Goal: Task Accomplishment & Management: Manage account settings

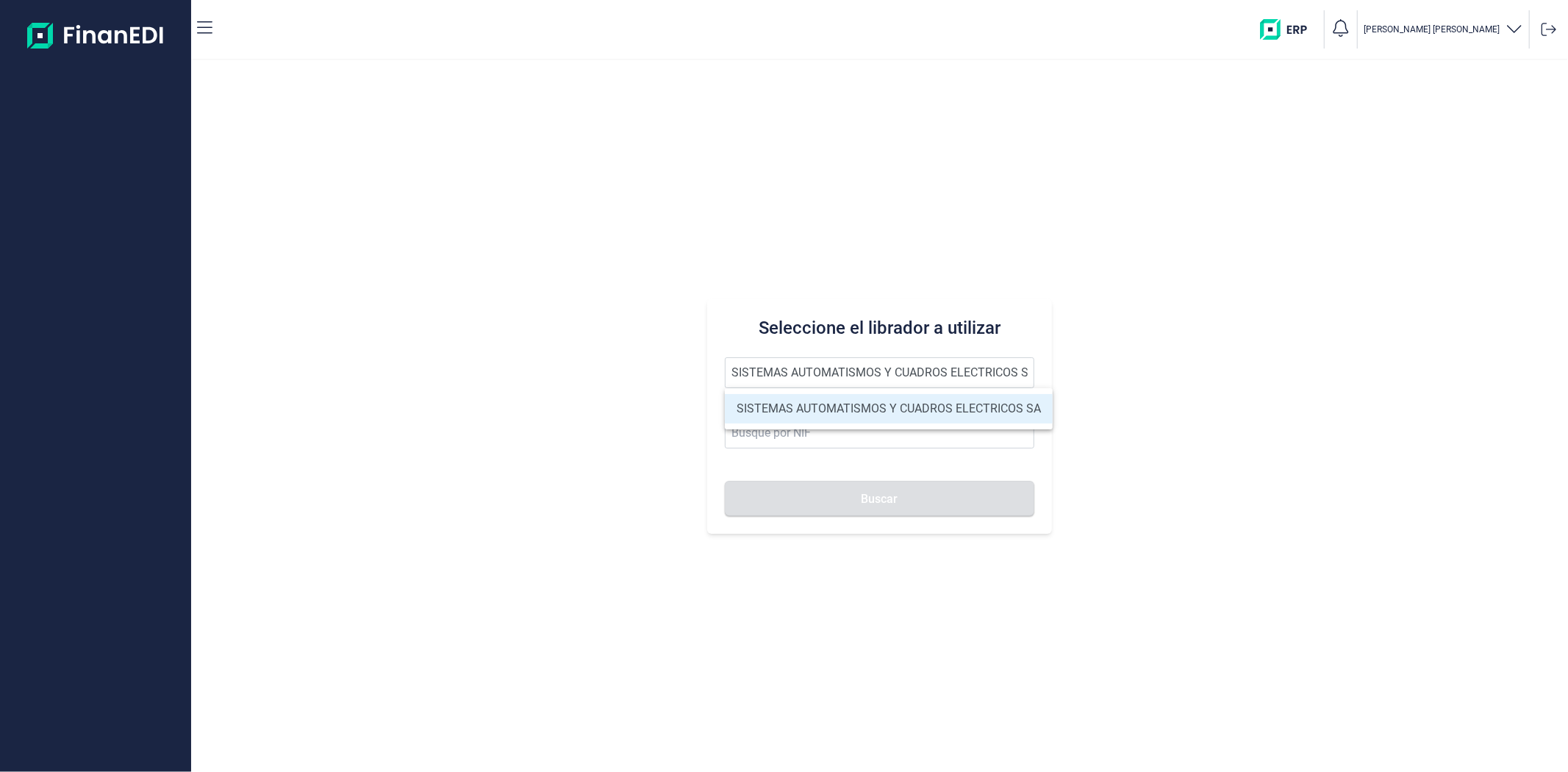
type input "SISTEMAS AUTOMATISMOS Y CUADROS ELECTRICOS SA"
click at [827, 407] on li "SISTEMAS AUTOMATISMOS Y CUADROS ELECTRICOS SA" at bounding box center [889, 408] width 328 height 29
type input "A79479515"
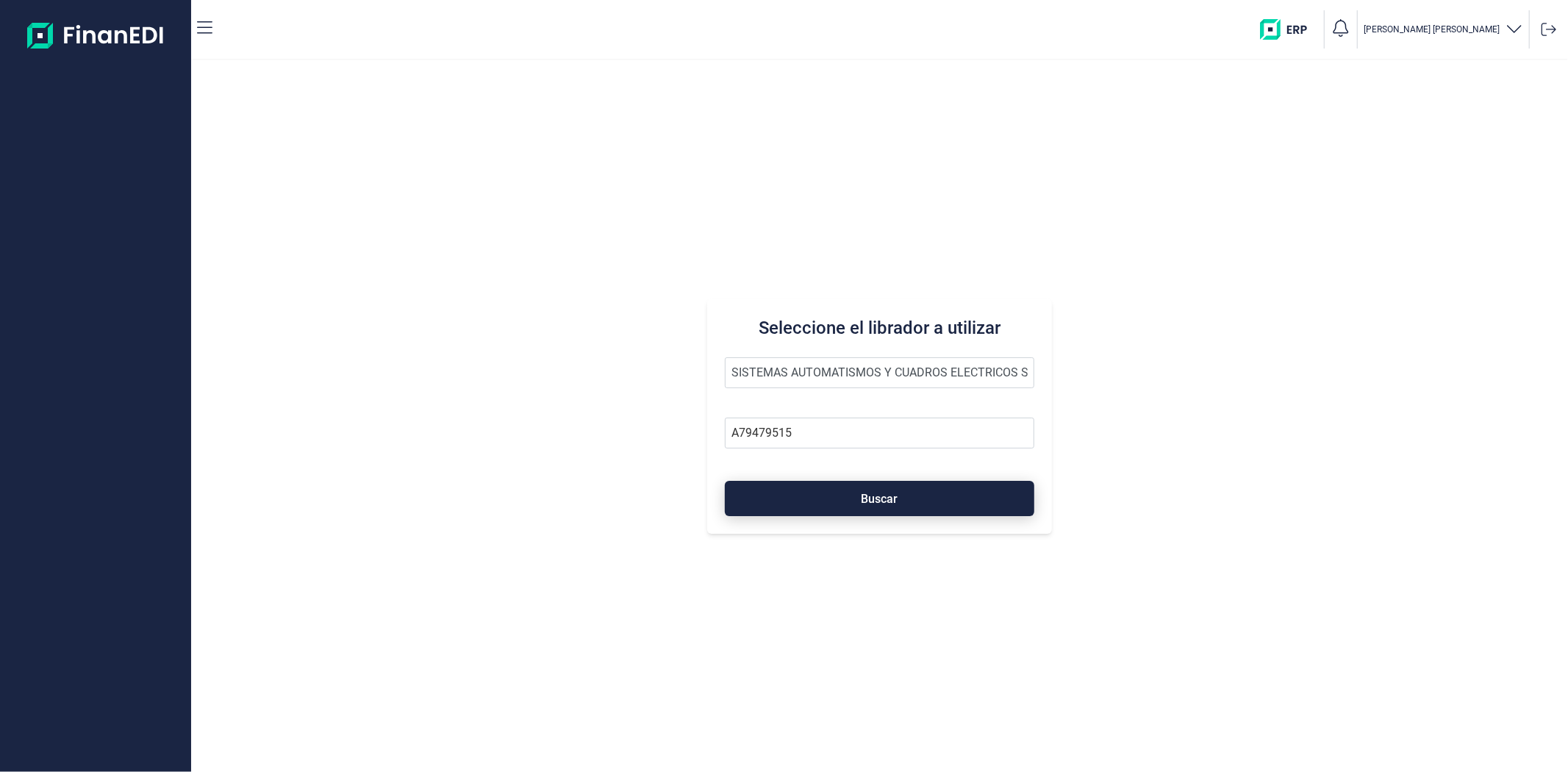
click at [817, 485] on button "Buscar" at bounding box center [879, 498] width 309 height 35
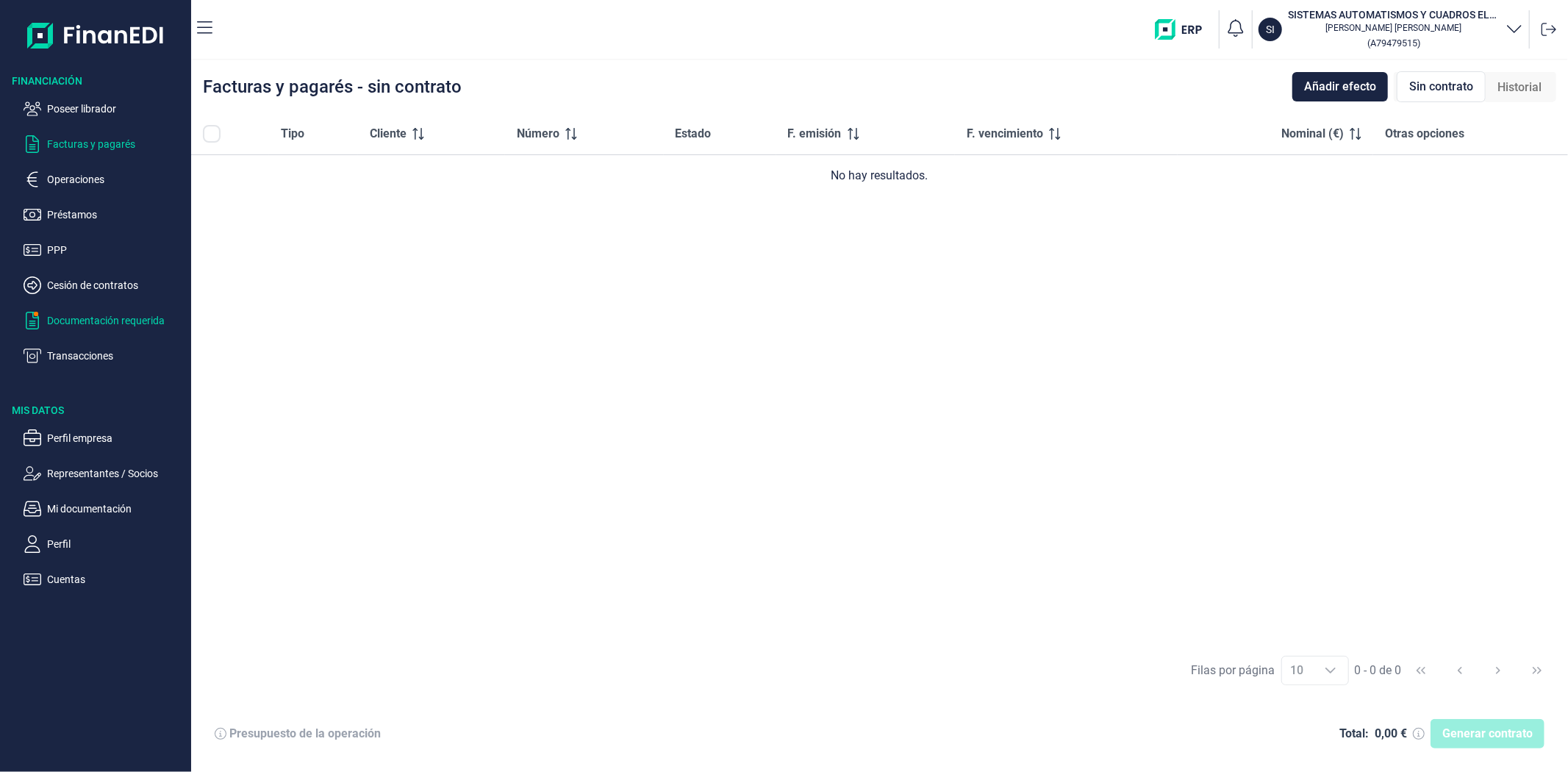
click at [91, 320] on p "Documentación requerida" at bounding box center [116, 319] width 139 height 17
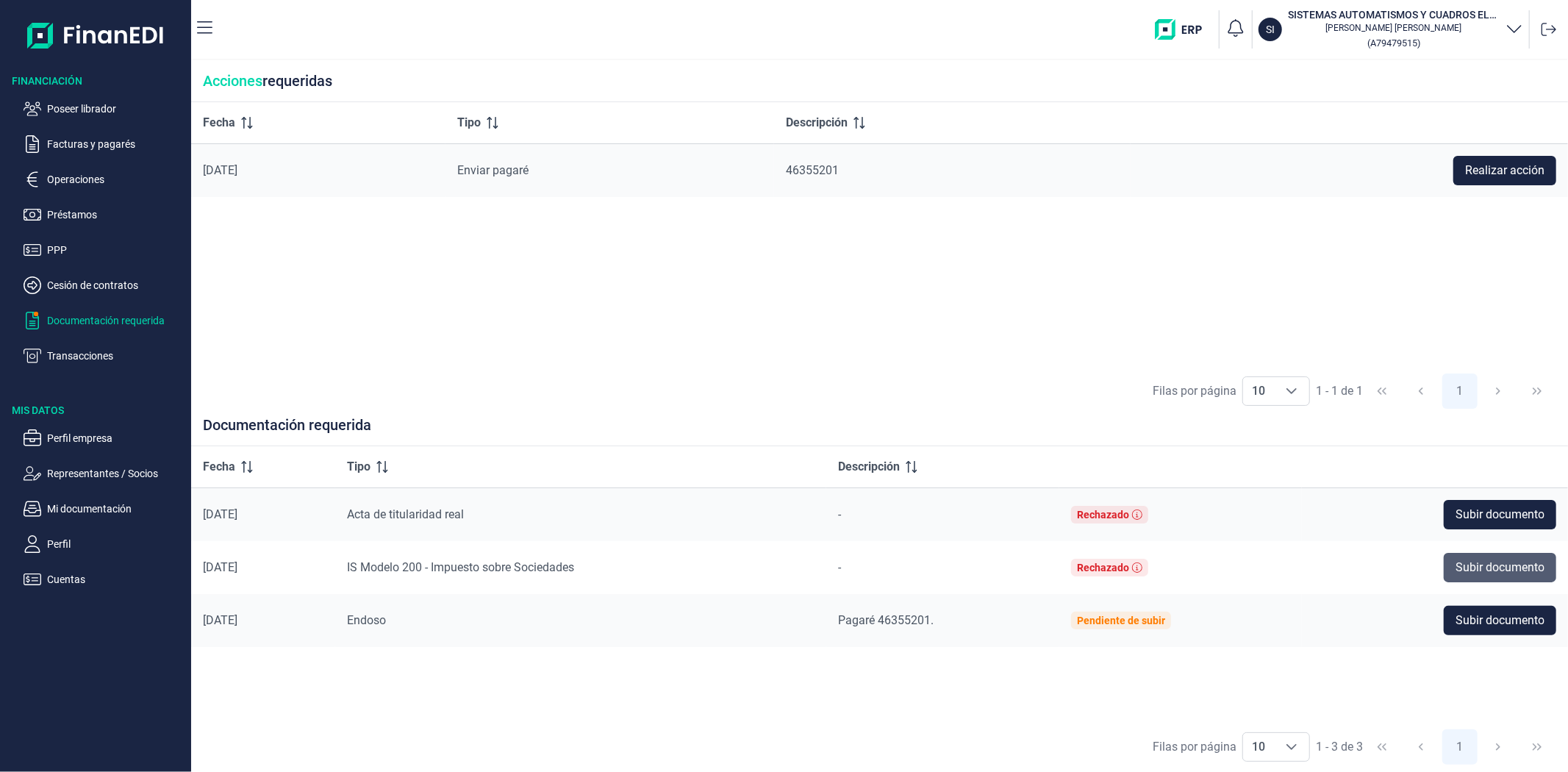
click at [1465, 561] on span "Subir documento" at bounding box center [1500, 567] width 89 height 17
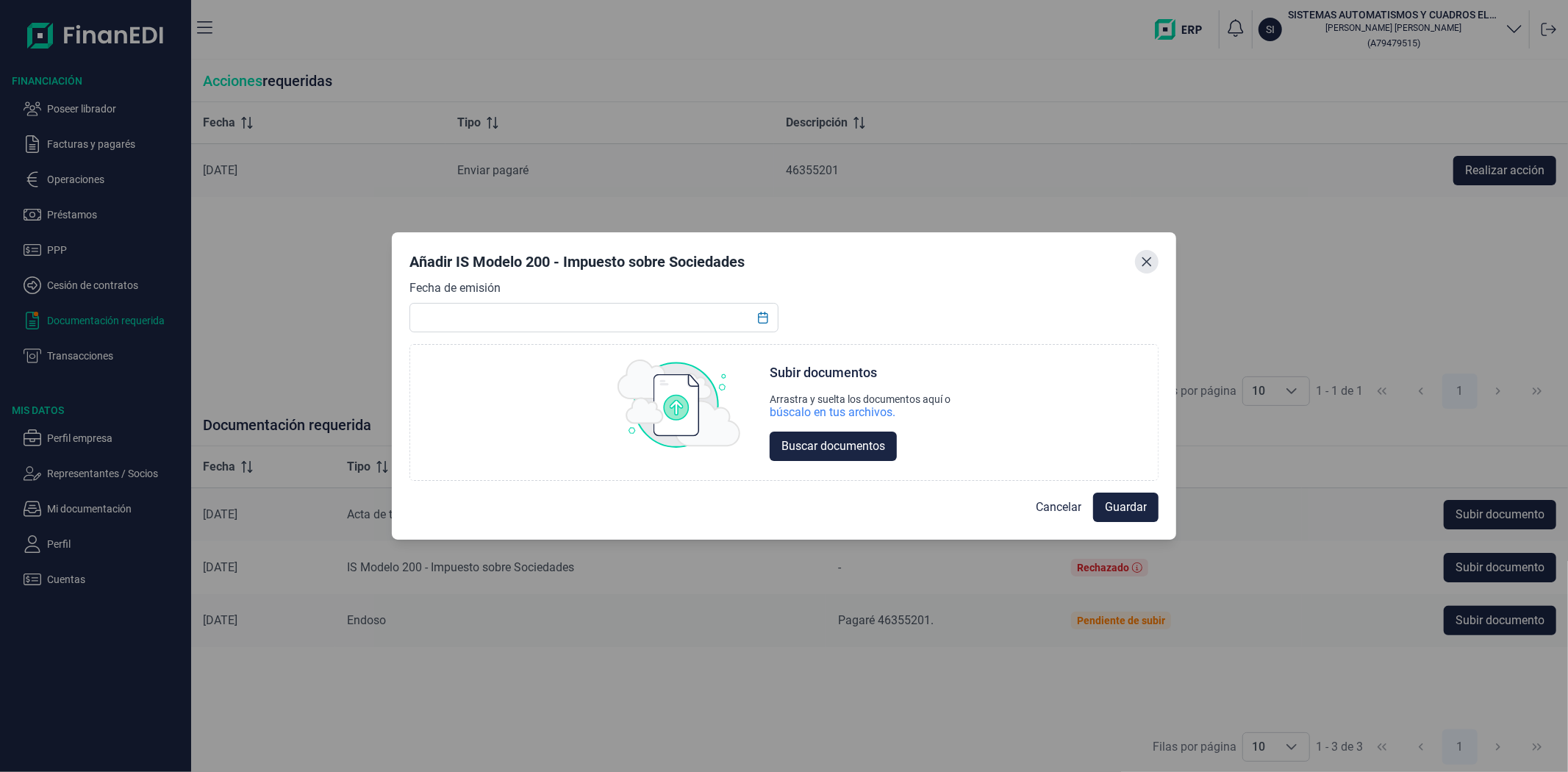
click at [1151, 258] on icon "Close" at bounding box center [1146, 262] width 10 height 10
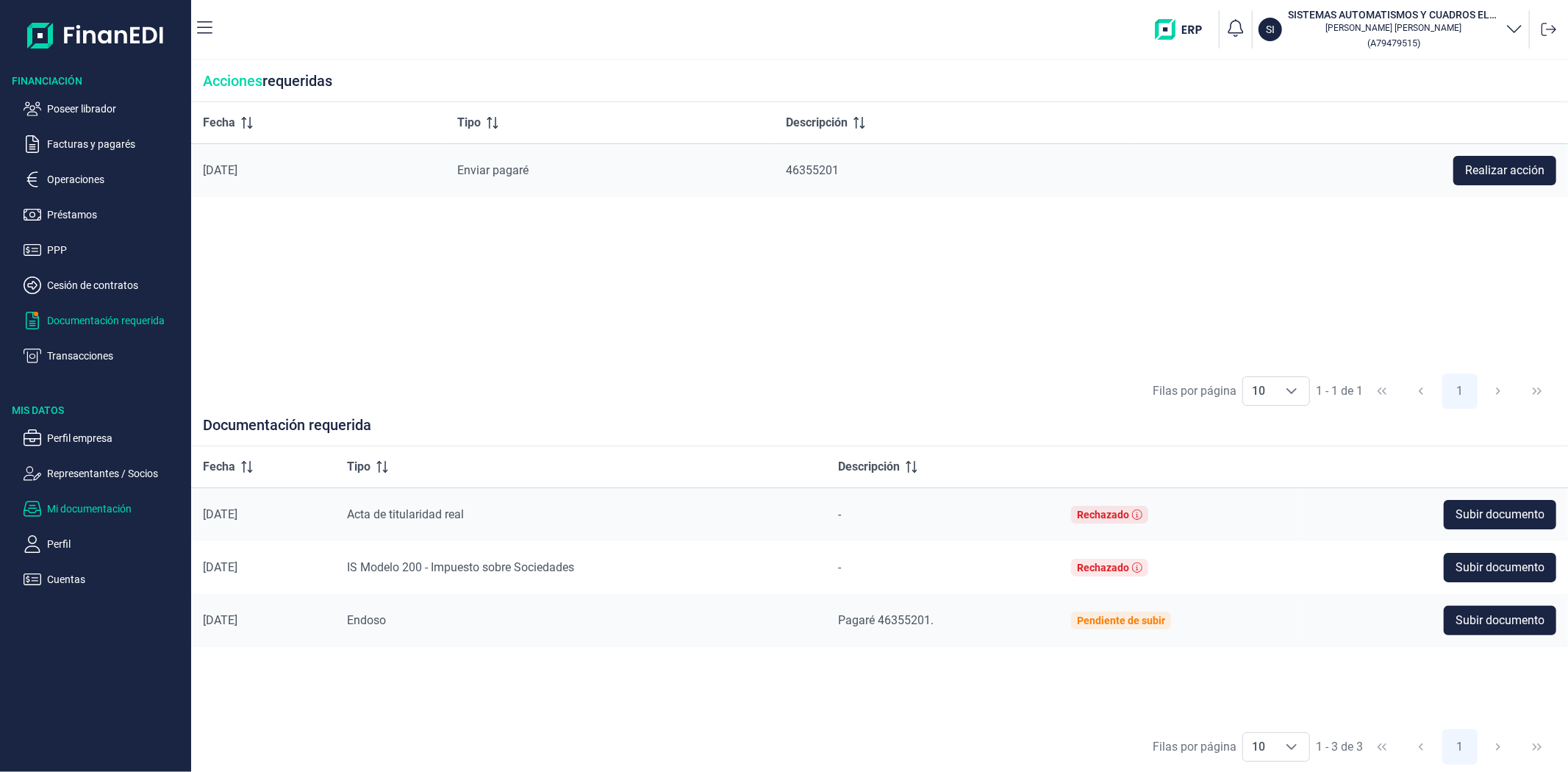
click at [91, 508] on p "Mi documentación" at bounding box center [116, 508] width 139 height 17
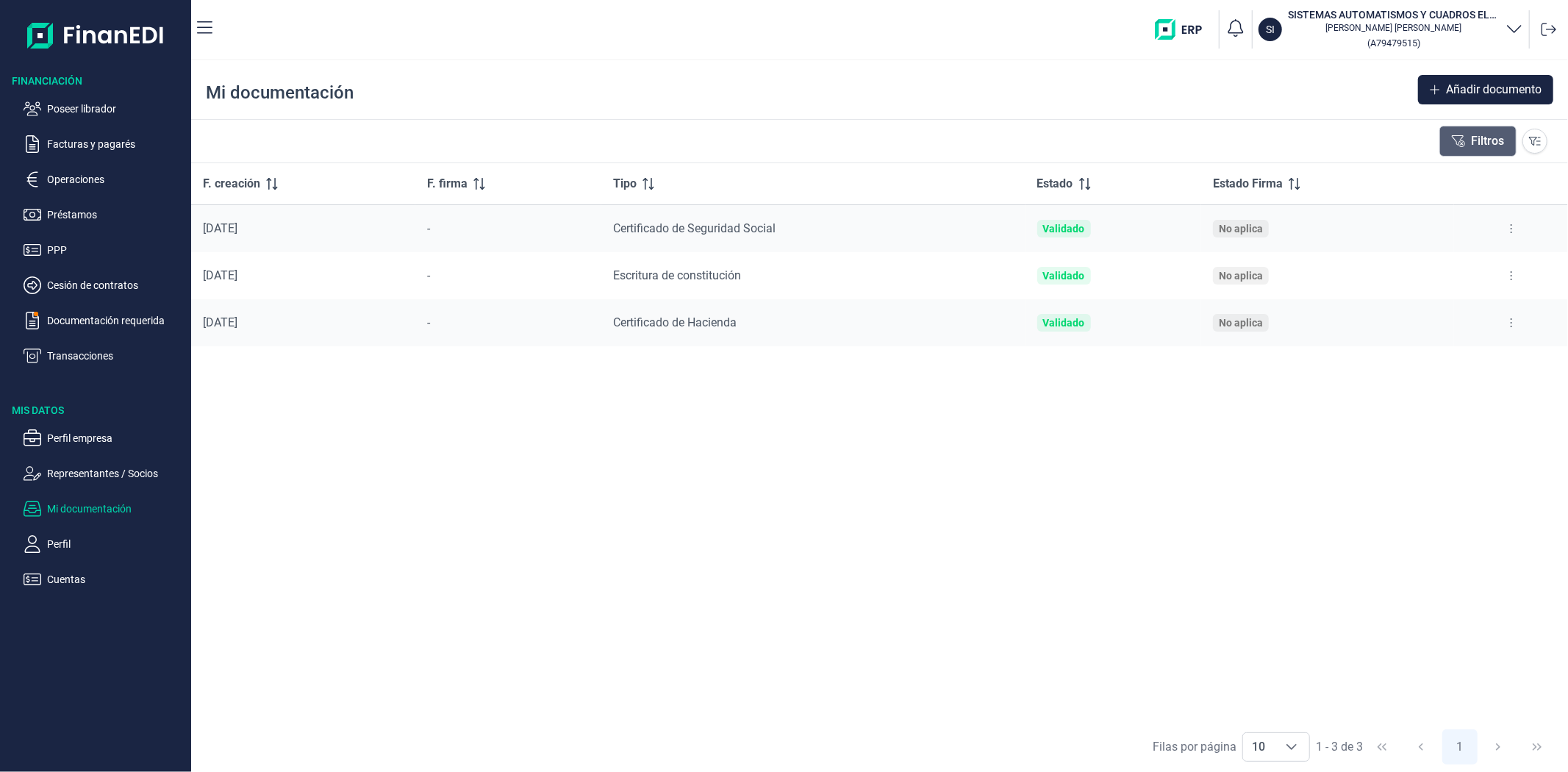
click at [1477, 141] on button "Filtros" at bounding box center [1477, 141] width 77 height 31
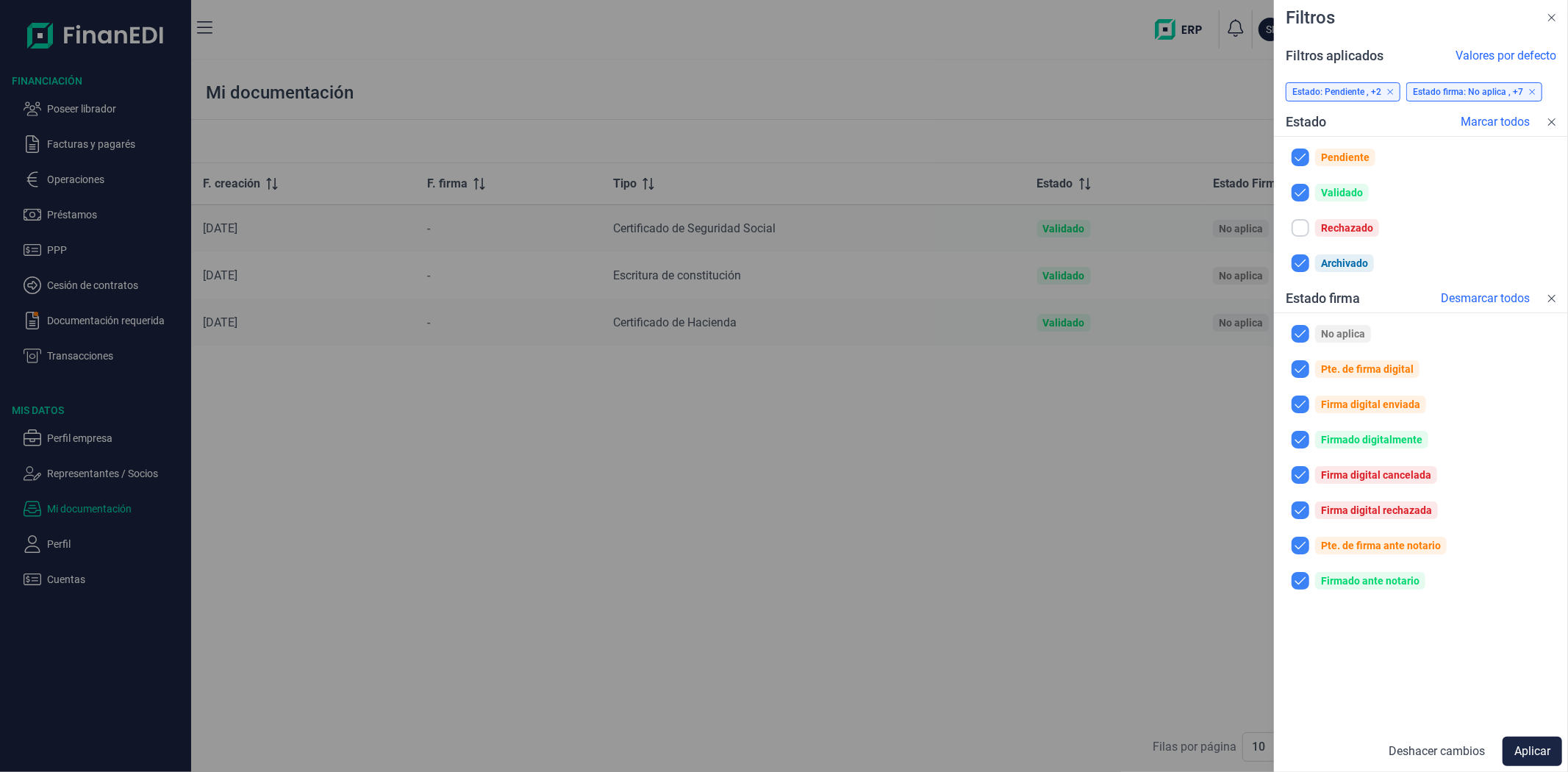
click at [1296, 230] on input "checkbox" at bounding box center [1300, 227] width 17 height 17
checkbox input "true"
click at [1518, 741] on button "Aplicar" at bounding box center [1533, 751] width 60 height 29
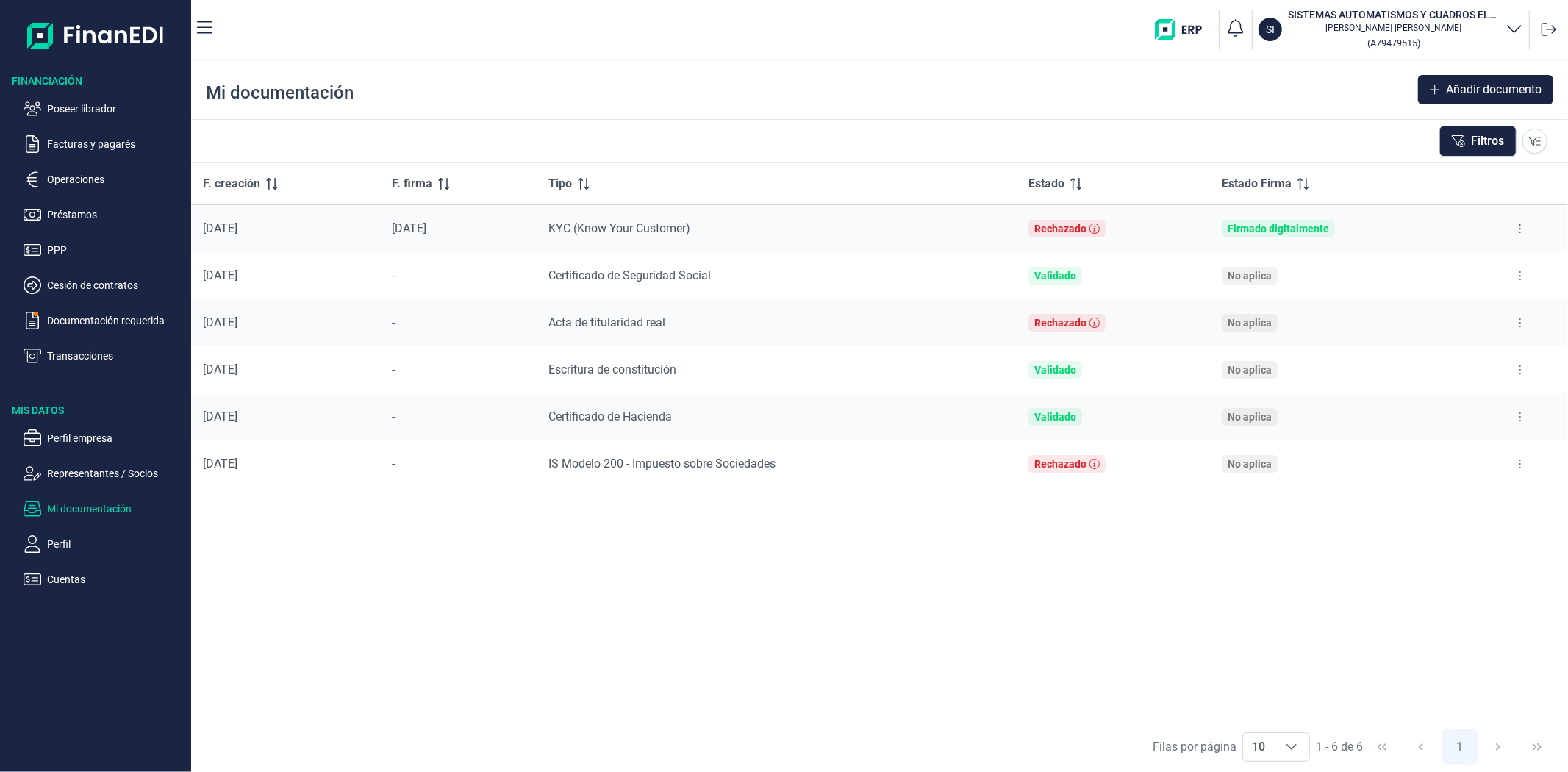
click at [1530, 458] on button at bounding box center [1520, 463] width 26 height 24
click at [1431, 499] on span "Ver documento" at bounding box center [1429, 500] width 70 height 14
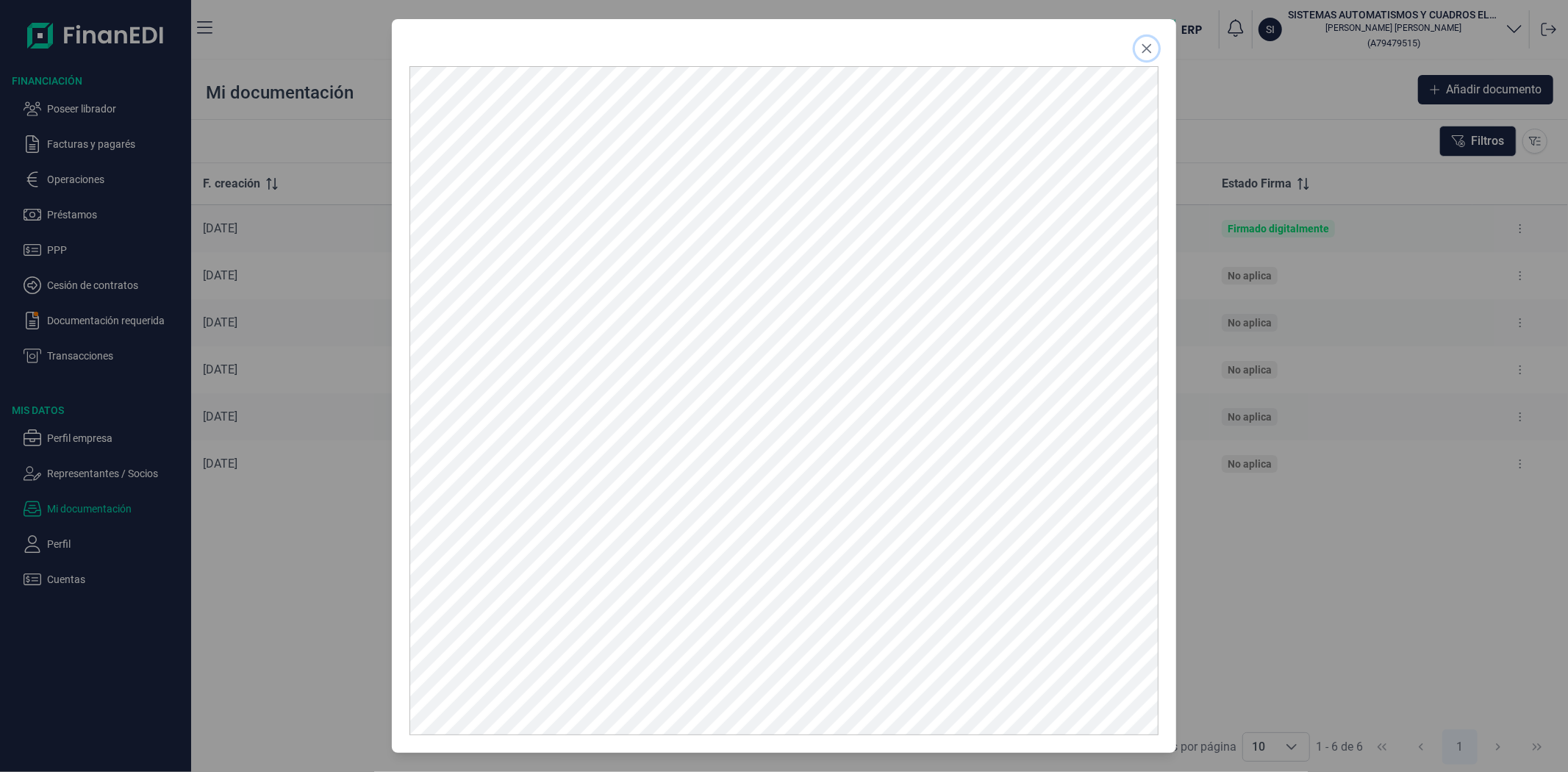
click at [1144, 50] on icon "Close" at bounding box center [1146, 49] width 10 height 10
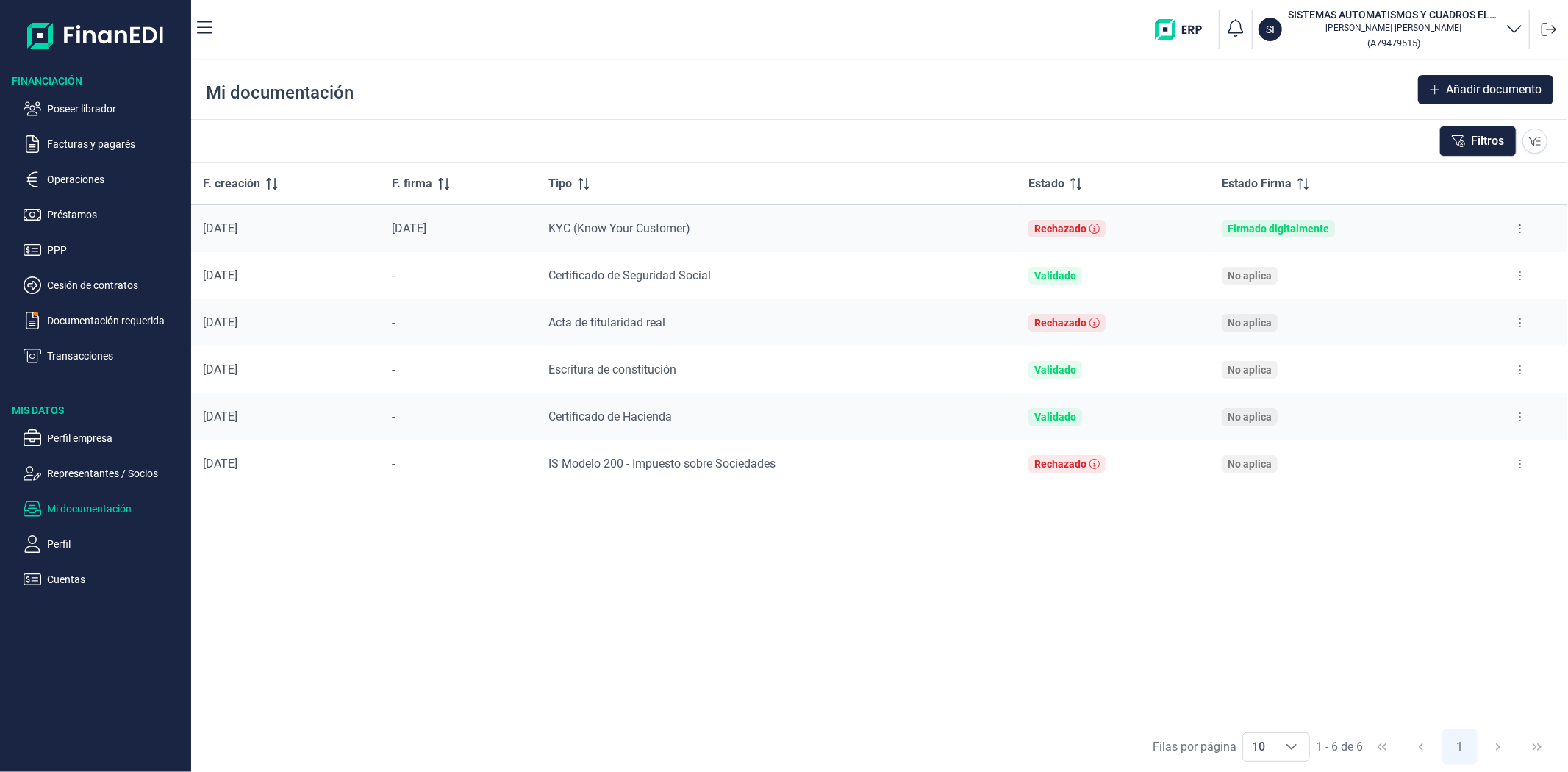
click at [358, 531] on div "F. creación F. firma Tipo Estado Estado Firma [DATE] [DATE] KYC (Know Your Cust…" at bounding box center [879, 442] width 1377 height 558
click at [107, 443] on p "Perfil empresa" at bounding box center [116, 437] width 139 height 17
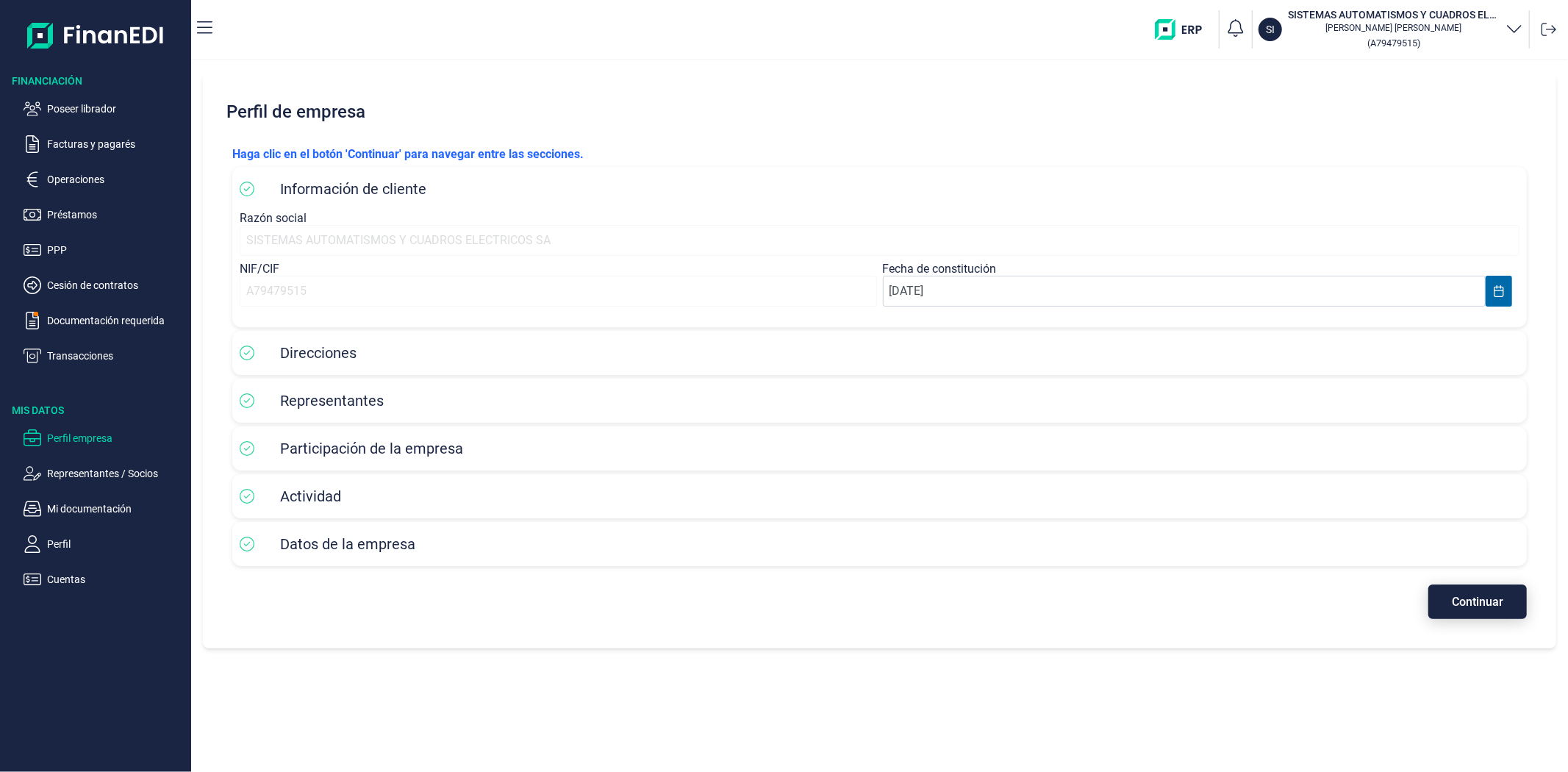
click at [1460, 603] on span "Continuar" at bounding box center [1477, 602] width 52 height 11
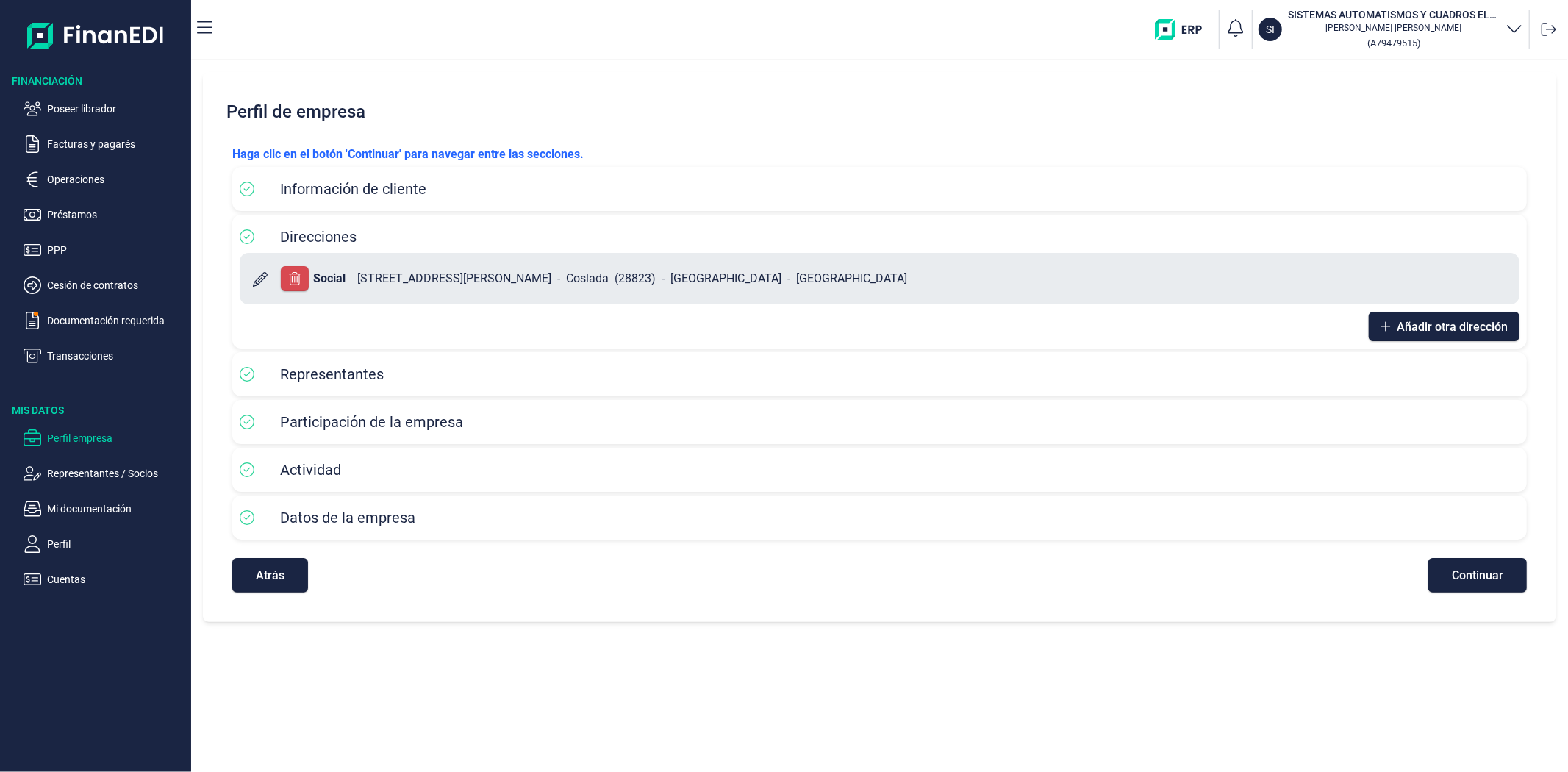
click at [1468, 600] on div "Haga clic en el botón 'Continuar' para navegar entre las secciones. Información…" at bounding box center [880, 369] width 1318 height 471
click at [1468, 579] on span "Continuar" at bounding box center [1477, 575] width 52 height 11
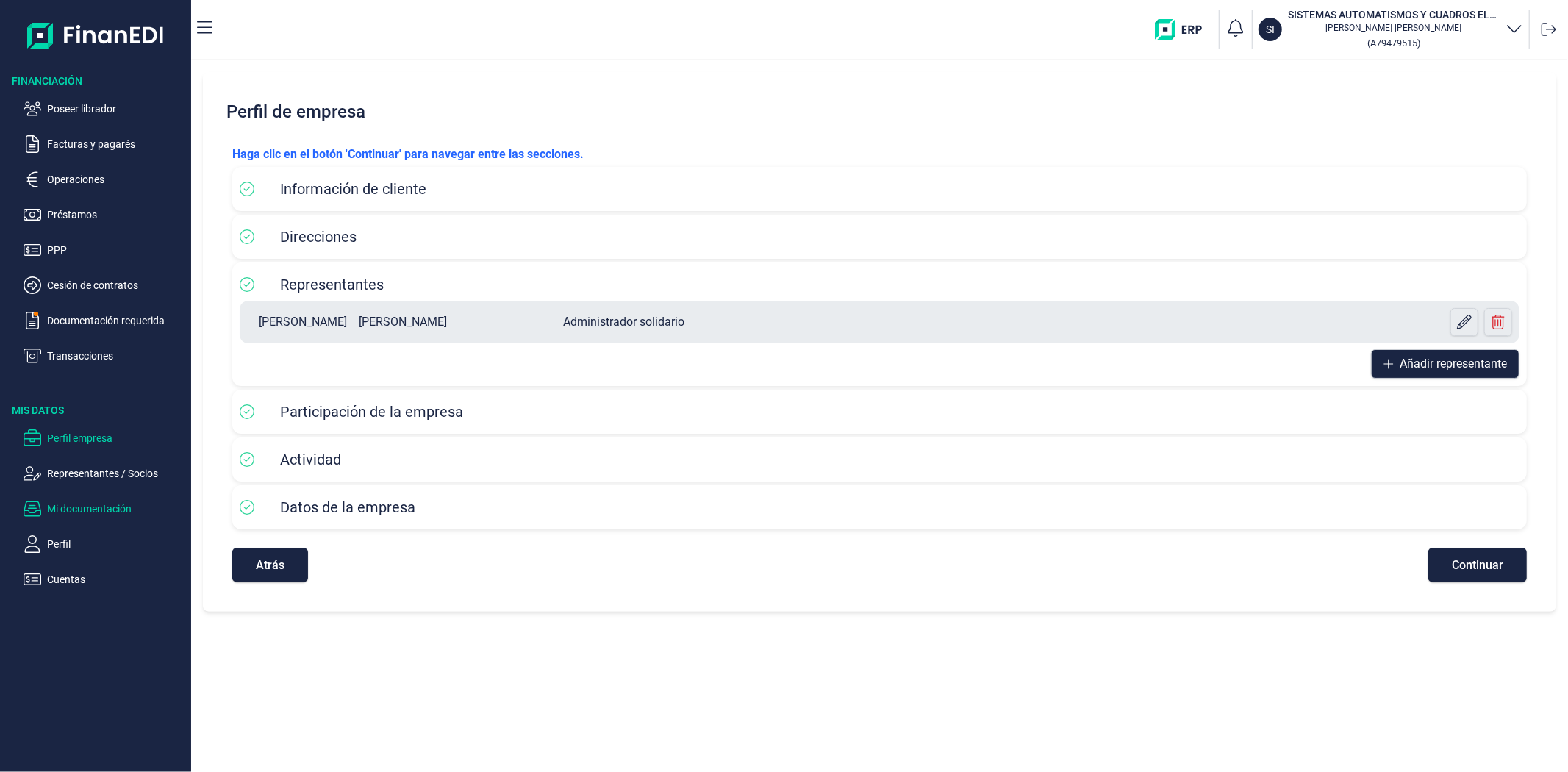
click at [120, 507] on p "Mi documentación" at bounding box center [116, 508] width 139 height 17
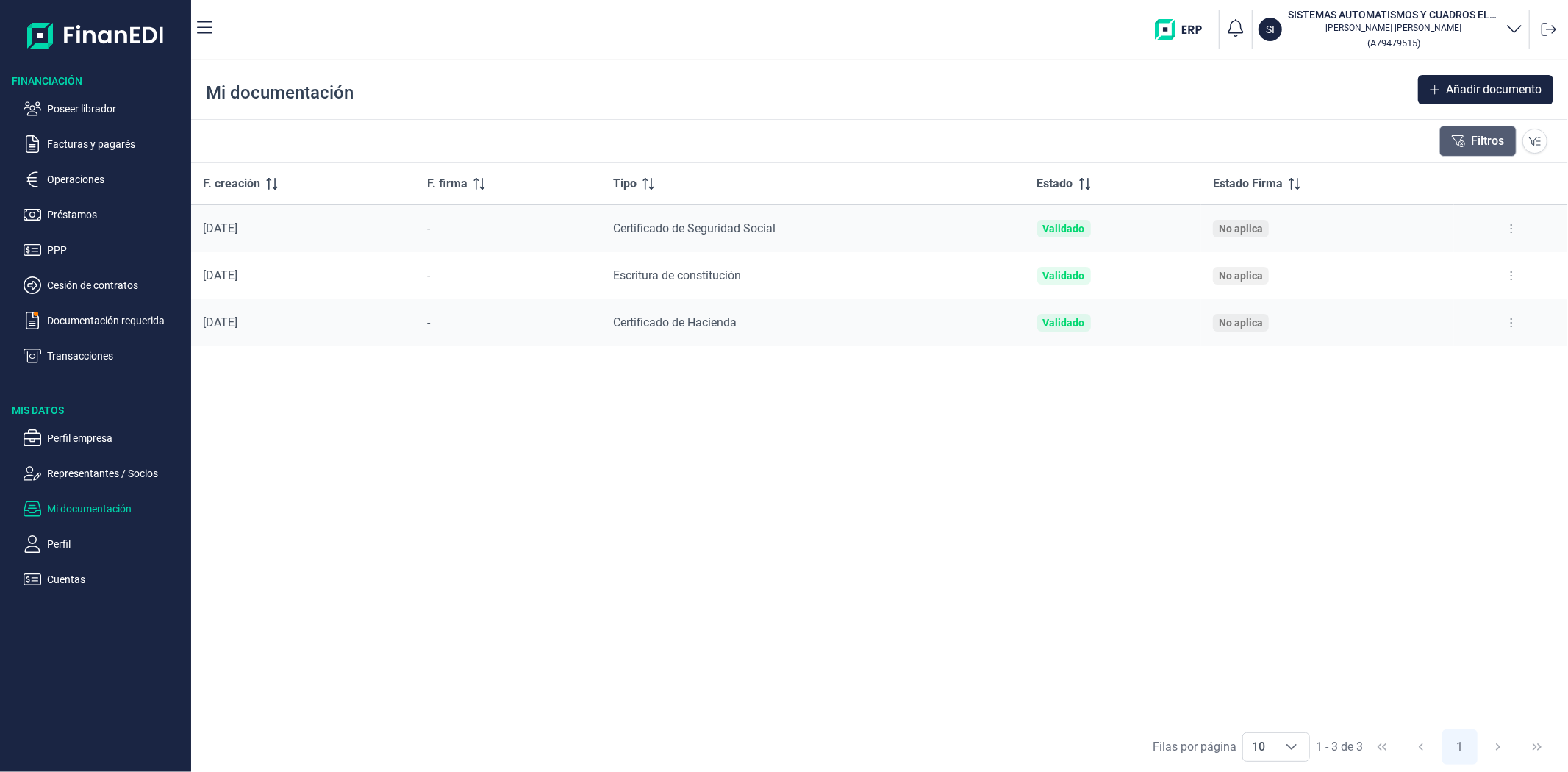
click at [1461, 147] on icon at bounding box center [1458, 140] width 14 height 12
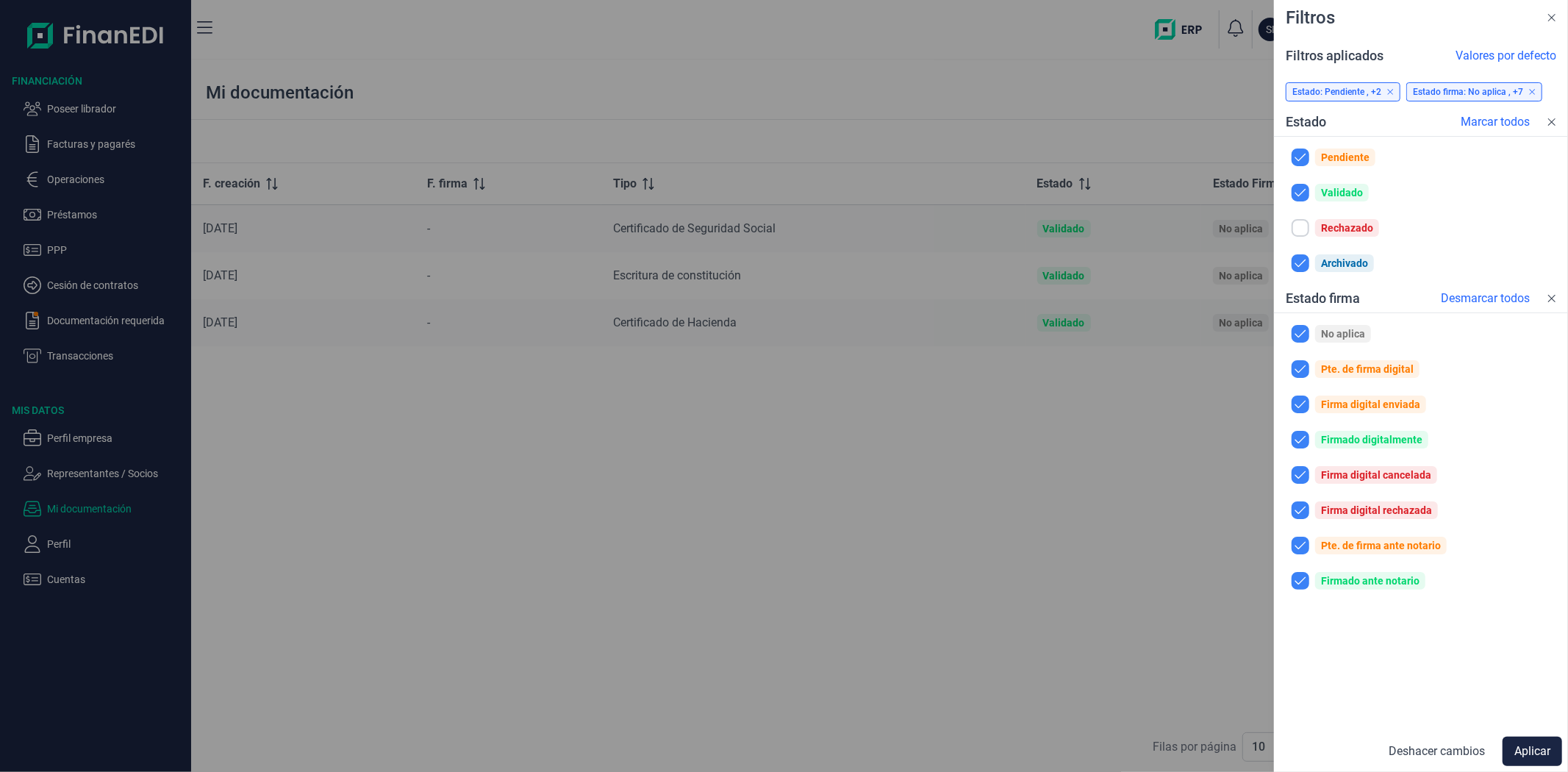
click at [1309, 224] on input "checkbox" at bounding box center [1300, 227] width 17 height 17
checkbox input "true"
click at [1532, 754] on button "Aplicar" at bounding box center [1533, 751] width 60 height 29
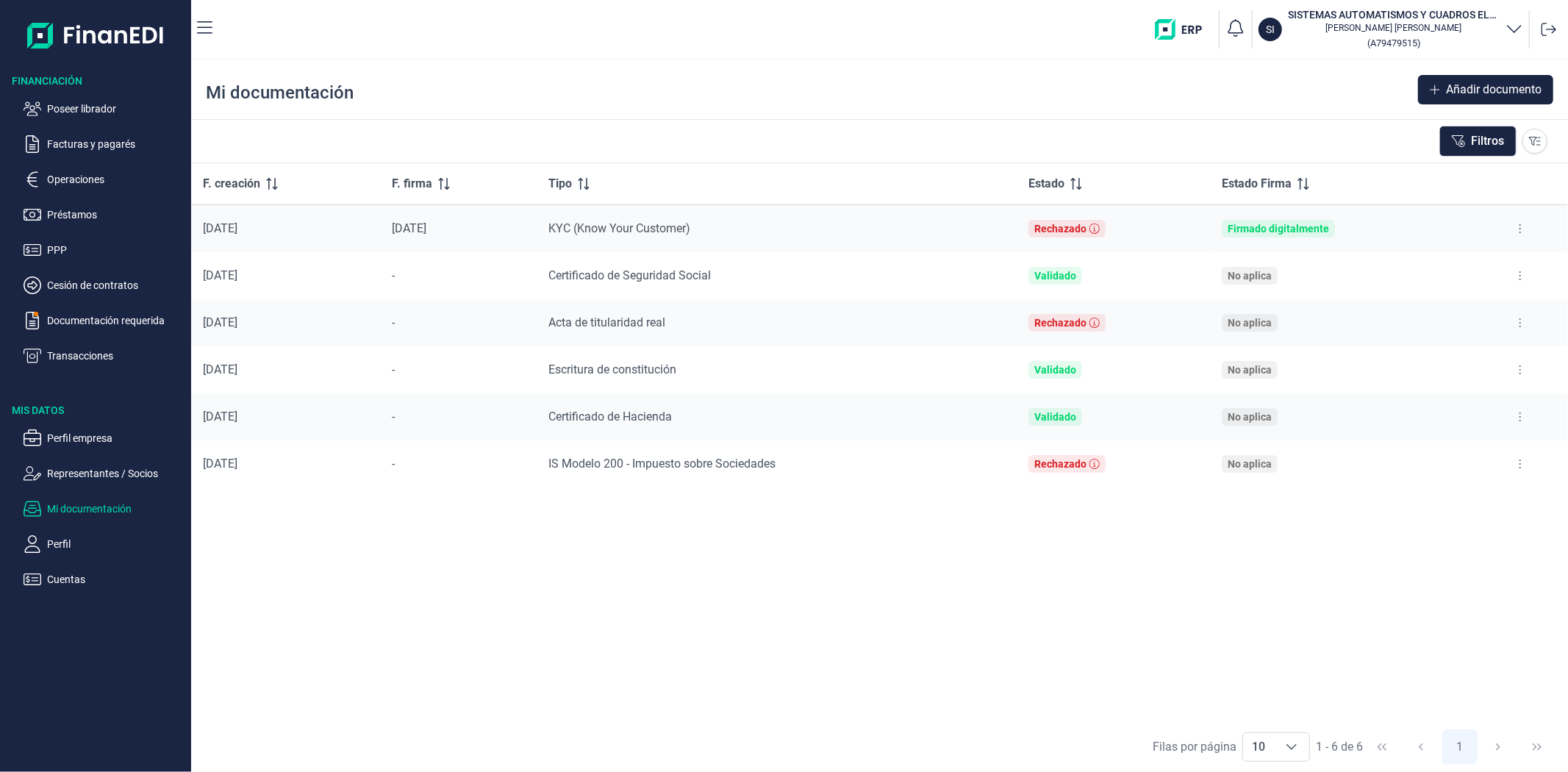
click at [1519, 458] on icon at bounding box center [1520, 463] width 3 height 12
click at [1472, 499] on li "Ver documento" at bounding box center [1449, 500] width 167 height 26
click at [1426, 495] on span "Ver documento" at bounding box center [1429, 500] width 70 height 14
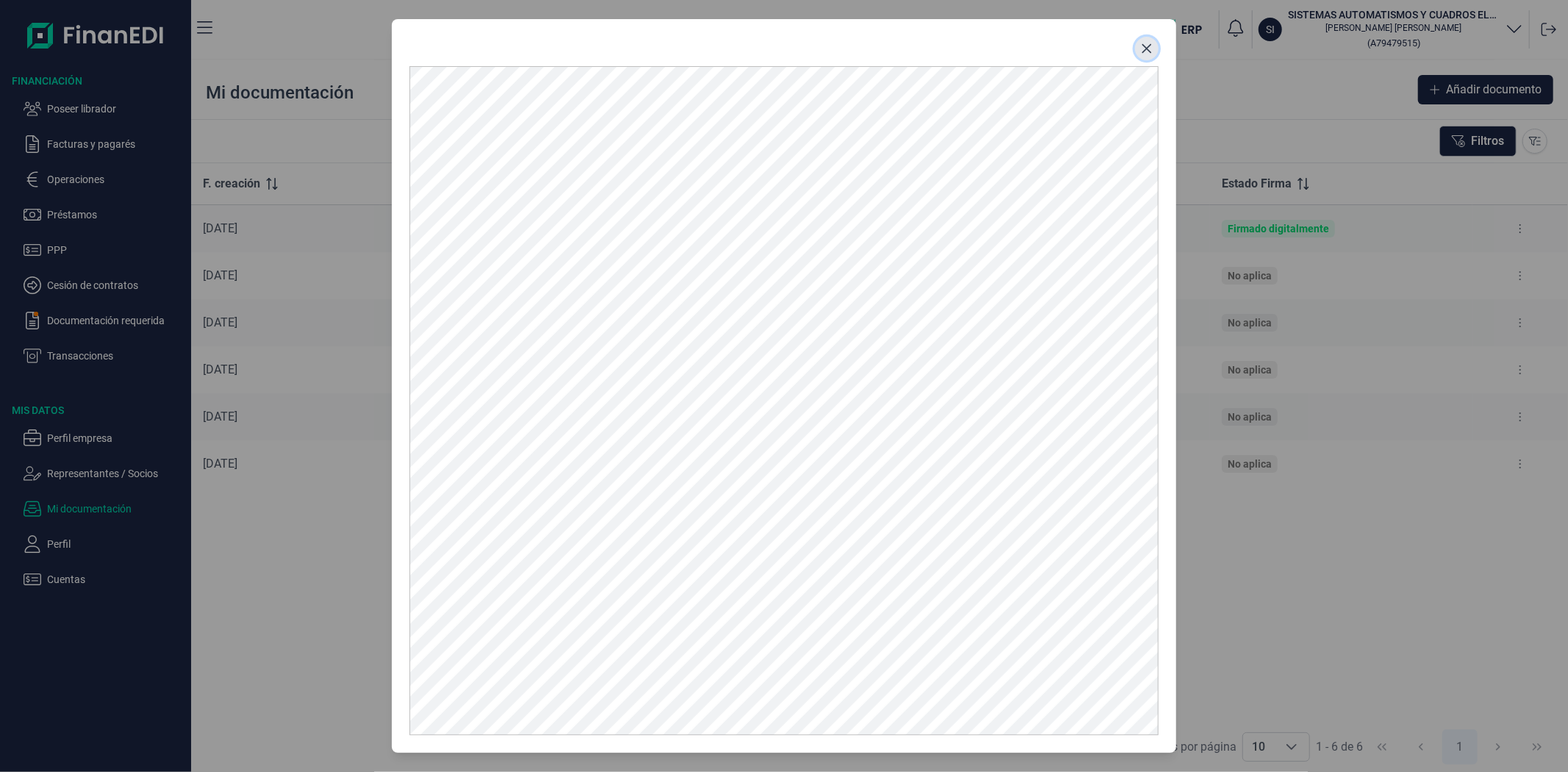
click at [1145, 43] on icon "Close" at bounding box center [1146, 48] width 12 height 12
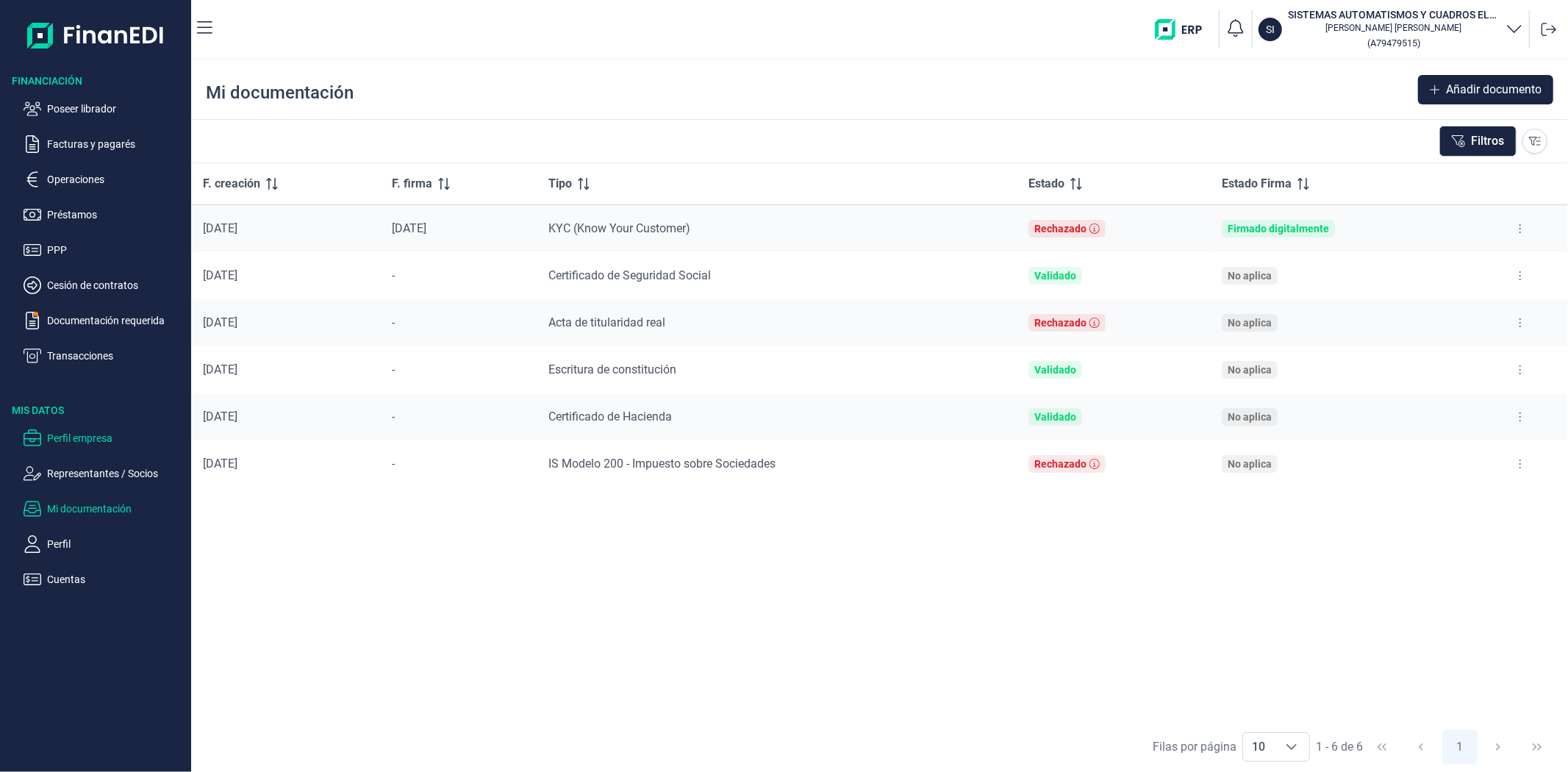
click at [75, 443] on p "Perfil empresa" at bounding box center [116, 437] width 139 height 17
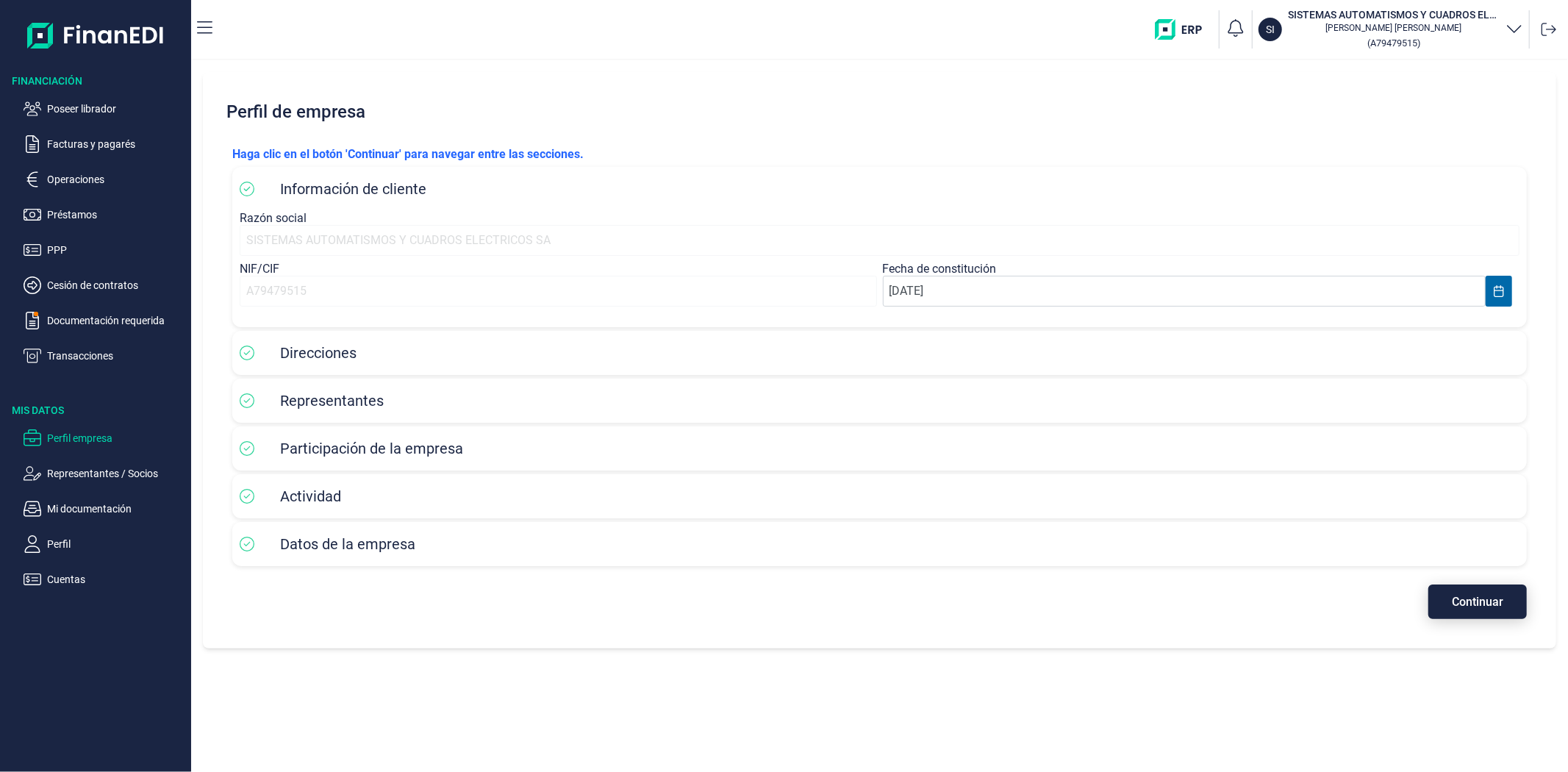
click at [1438, 597] on button "Continuar" at bounding box center [1477, 602] width 99 height 34
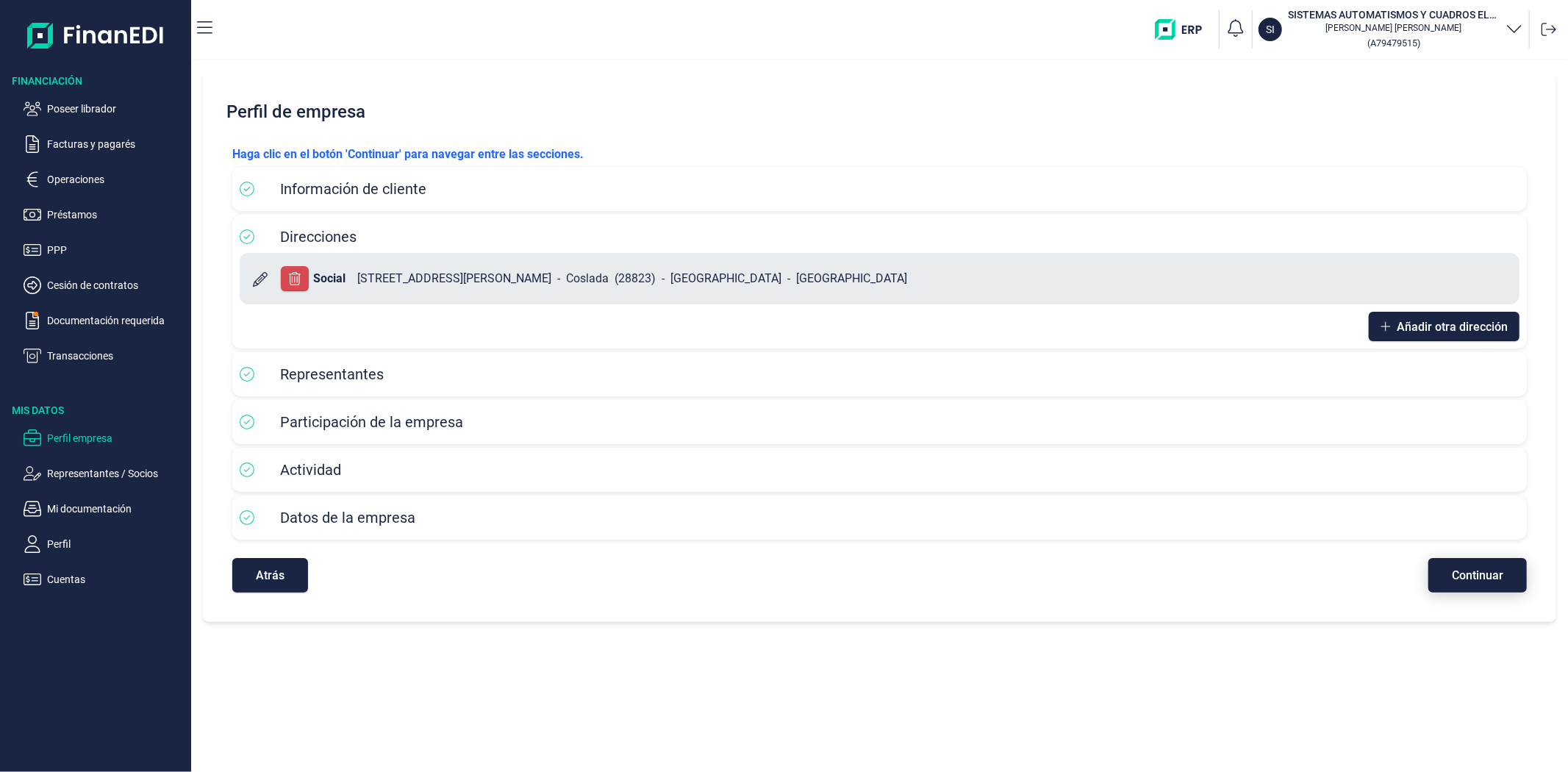
click at [1458, 573] on span "Continuar" at bounding box center [1477, 575] width 52 height 11
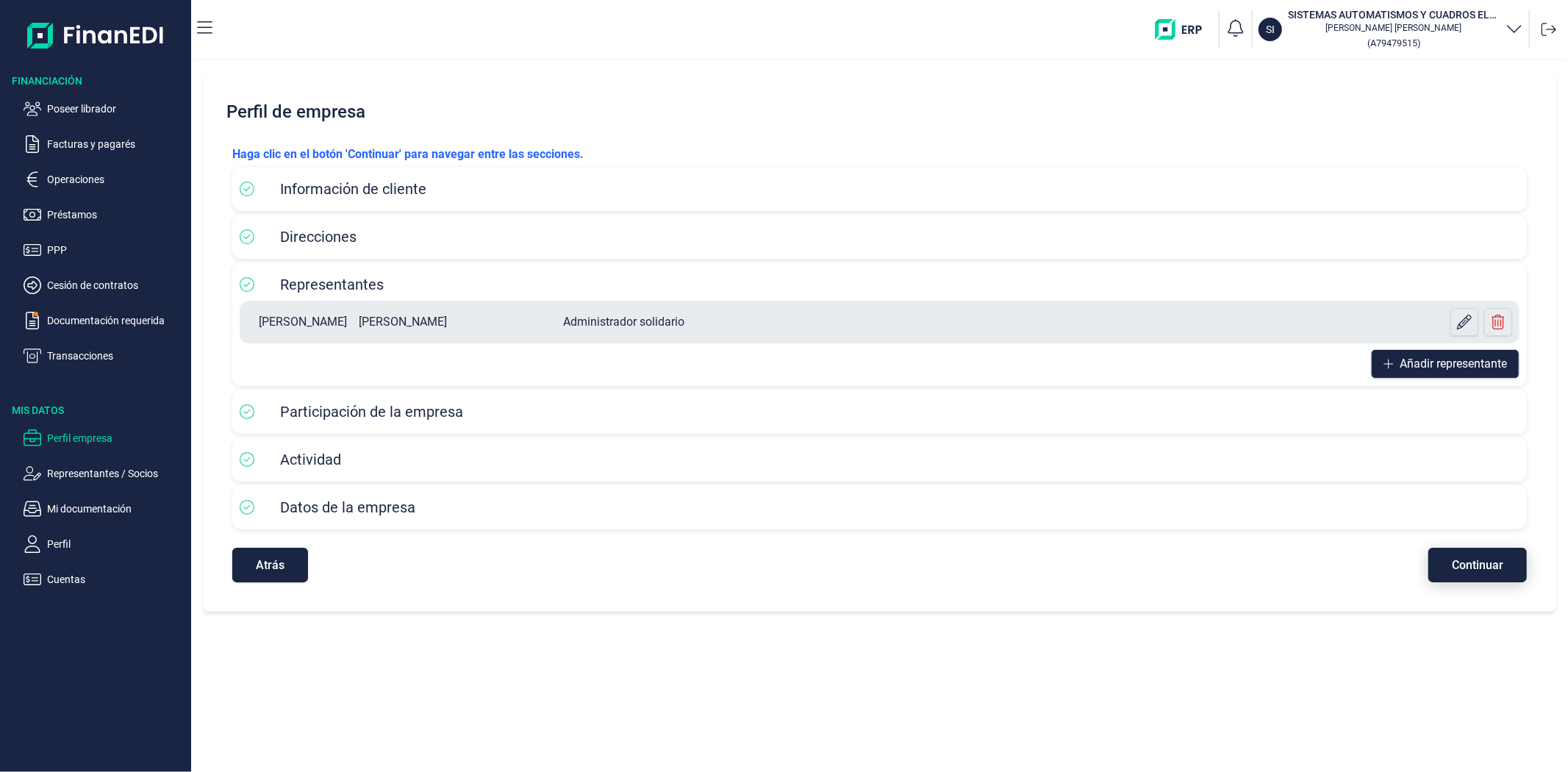
click at [1459, 577] on button "Continuar" at bounding box center [1477, 565] width 99 height 34
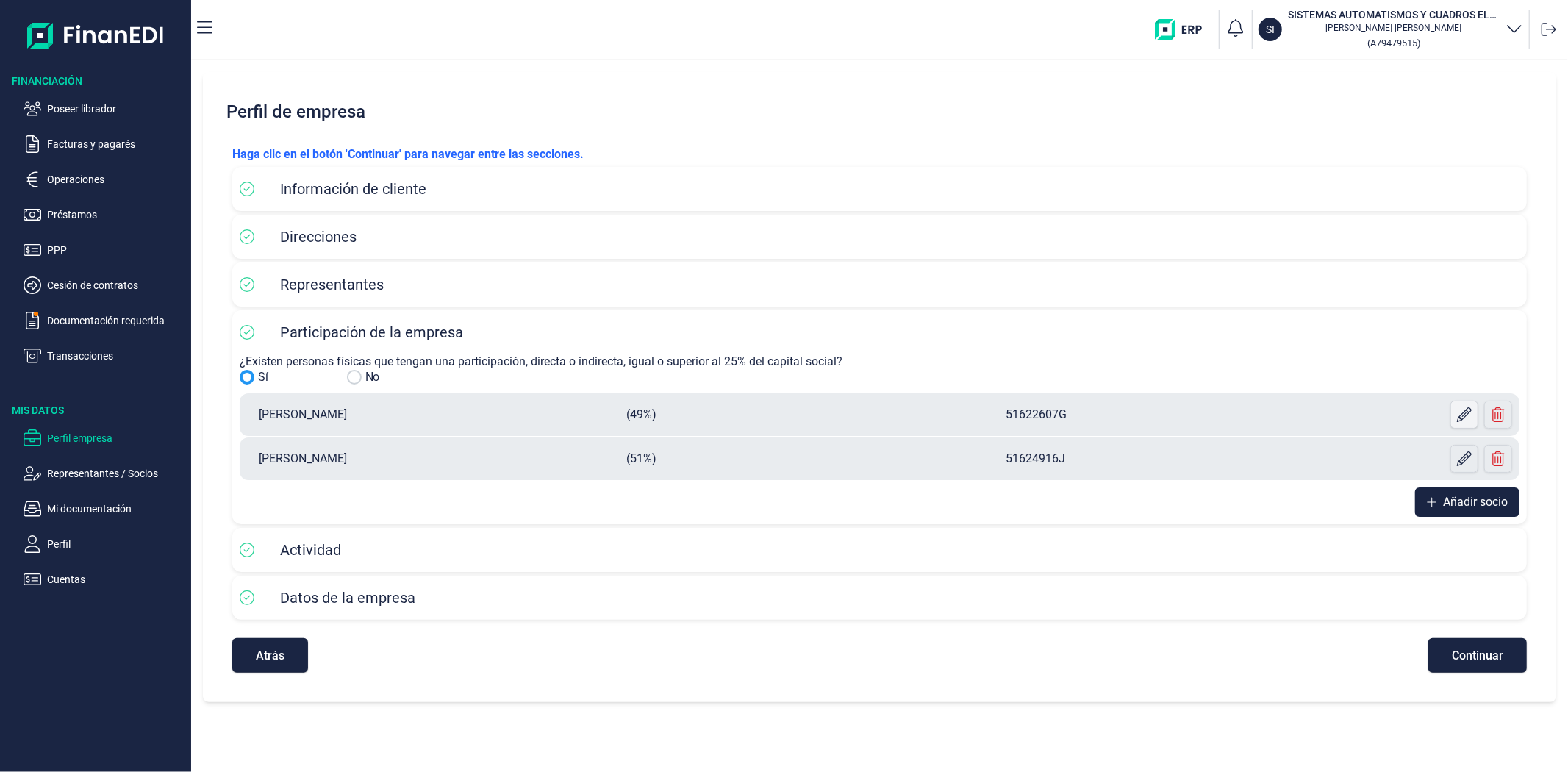
click at [1453, 410] on button at bounding box center [1464, 415] width 28 height 28
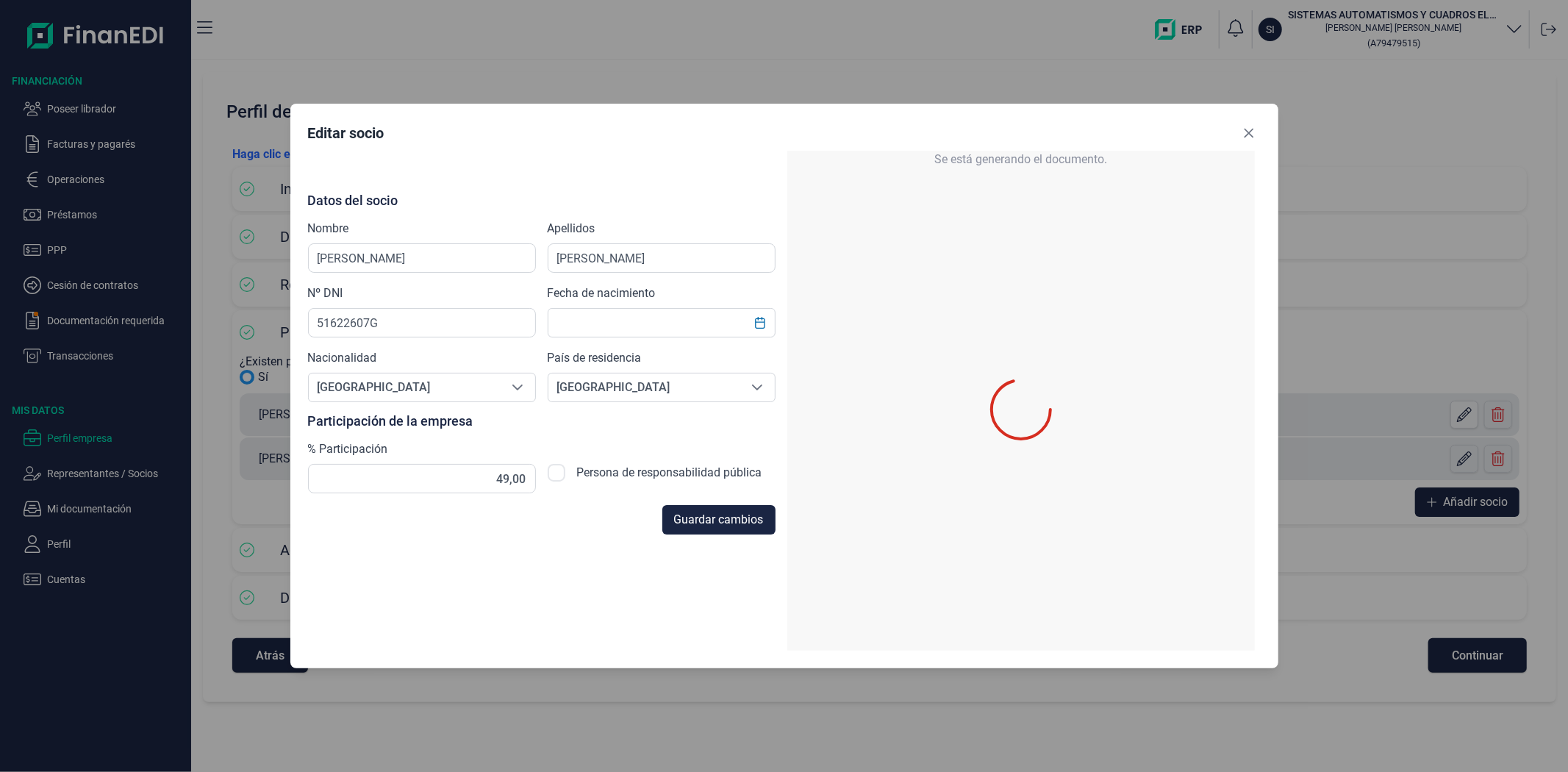
type input "[DATE]"
click at [527, 483] on input "49,00" at bounding box center [422, 478] width 228 height 29
type input "49,30"
click at [724, 522] on span "Guardar cambios" at bounding box center [719, 519] width 90 height 17
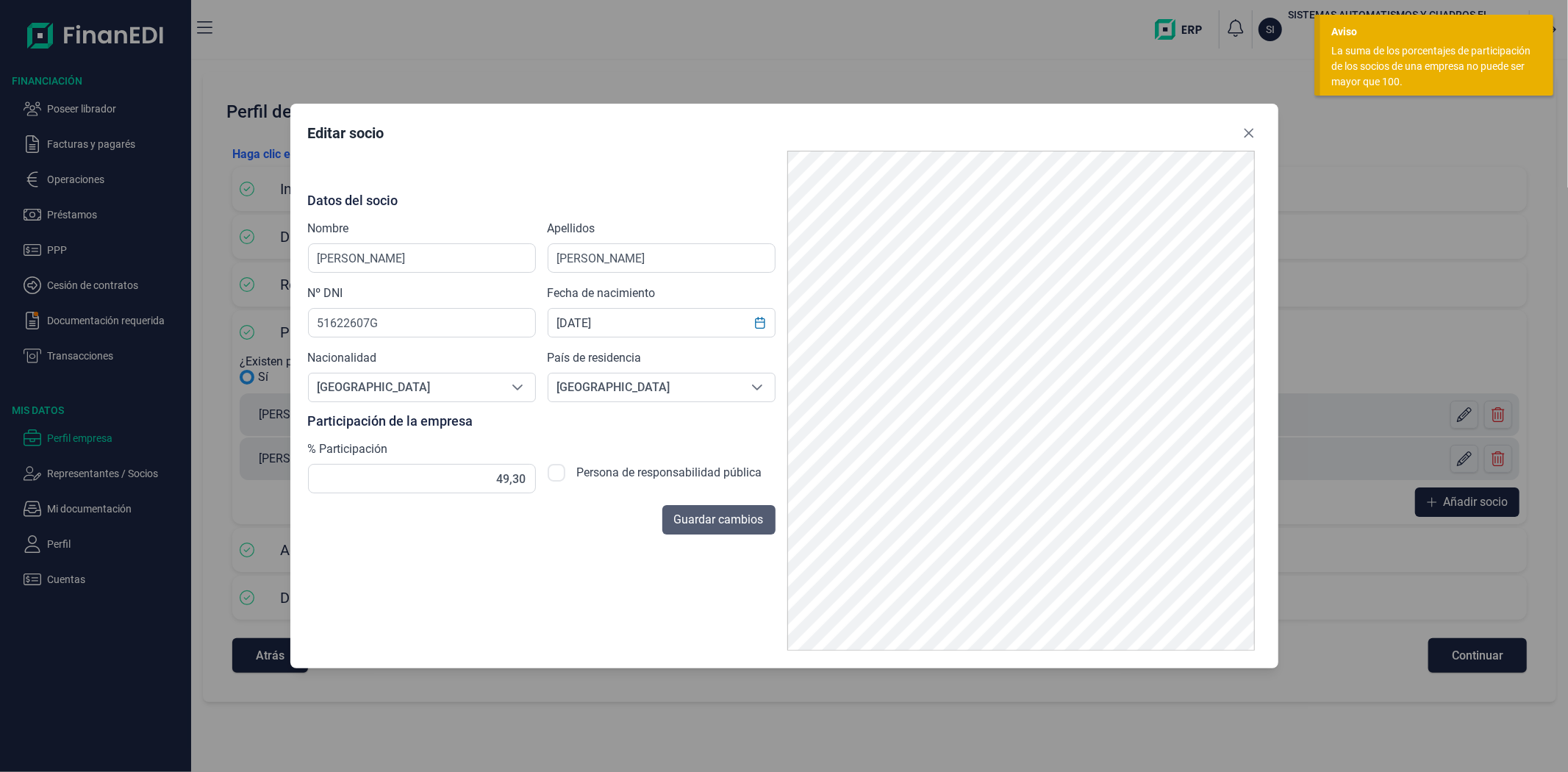
click at [751, 518] on span "Guardar cambios" at bounding box center [719, 519] width 90 height 17
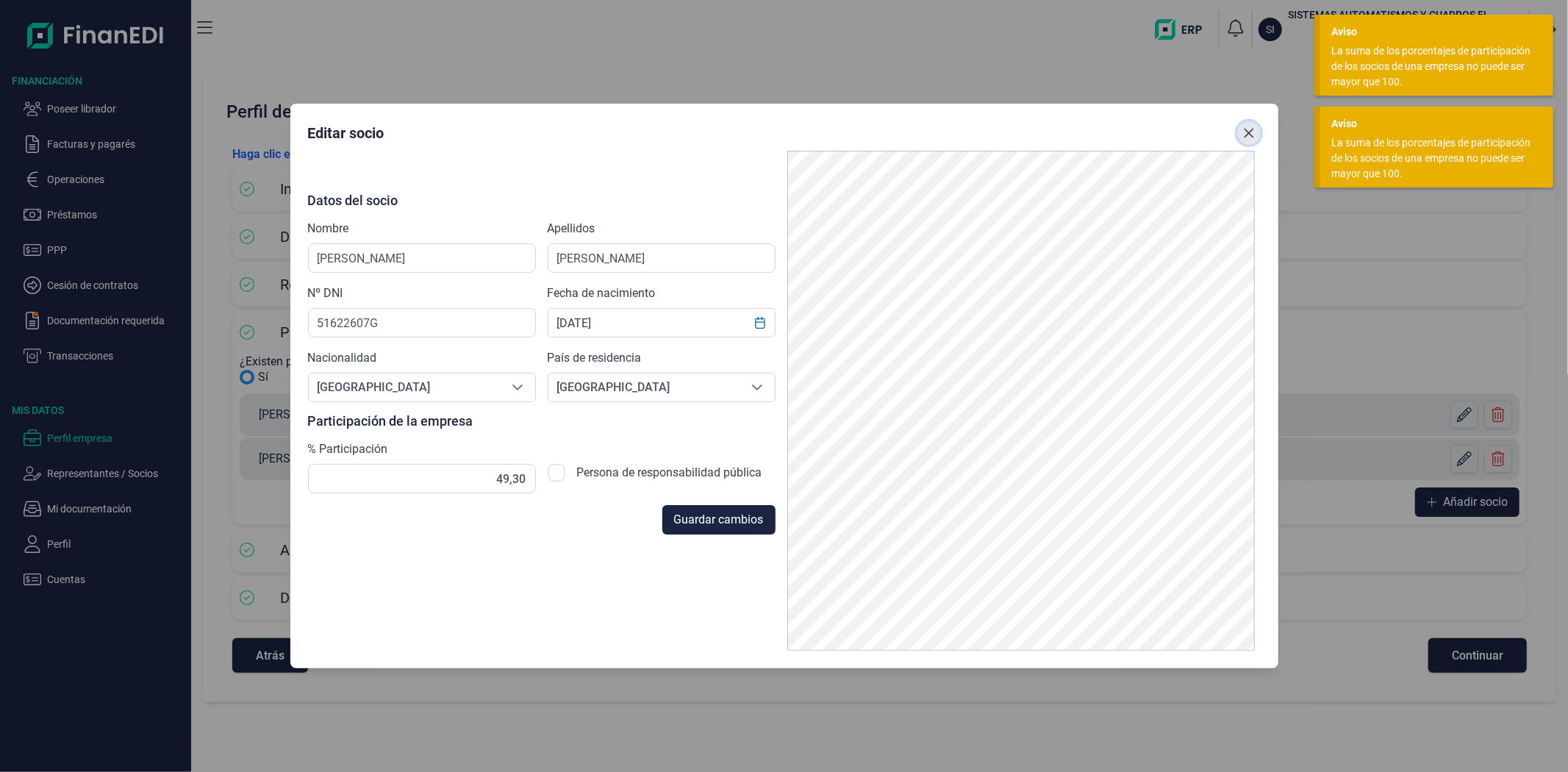
click at [1244, 127] on icon "Close" at bounding box center [1248, 132] width 12 height 12
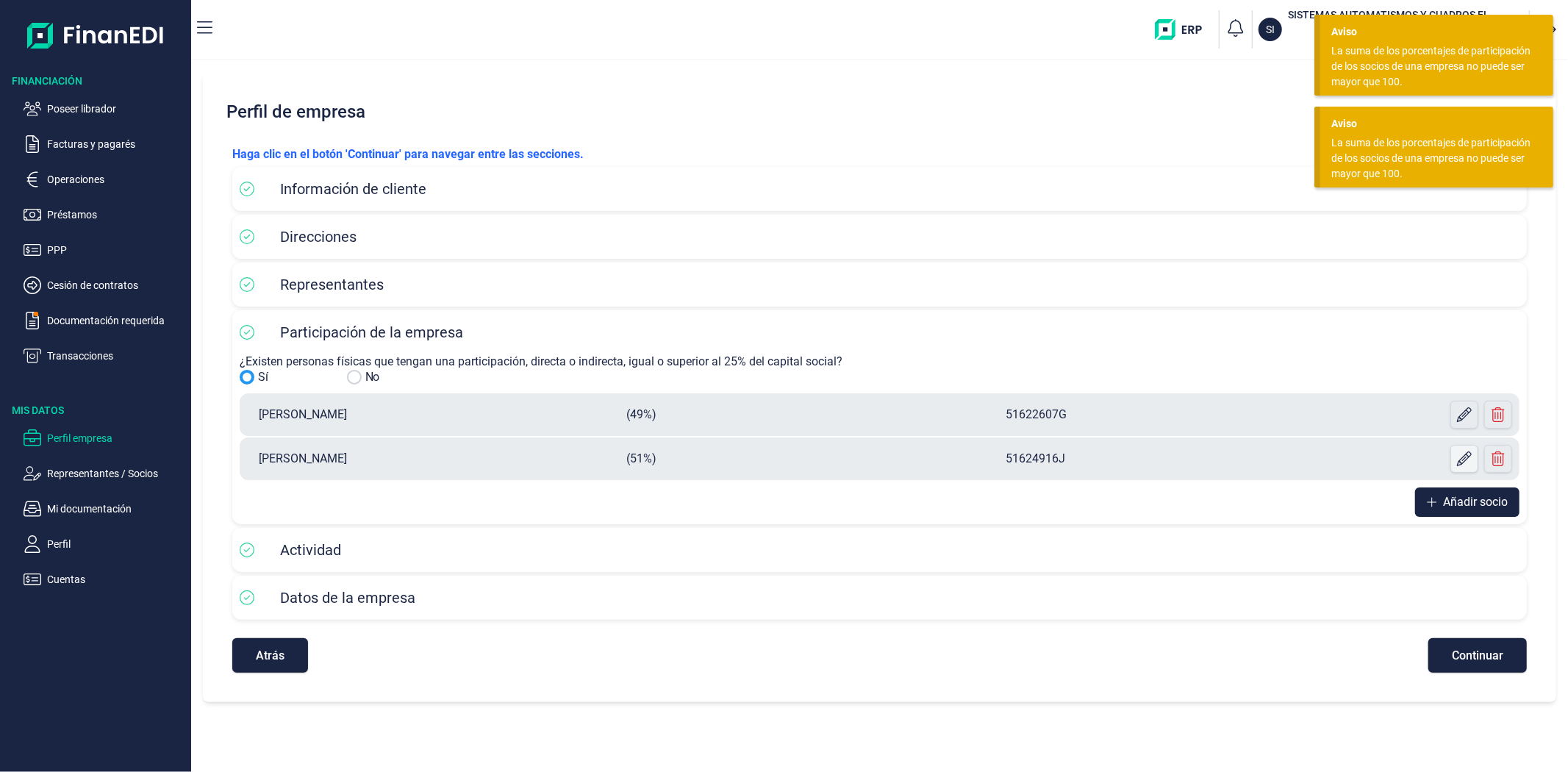
click at [1457, 463] on icon at bounding box center [1464, 459] width 14 height 14
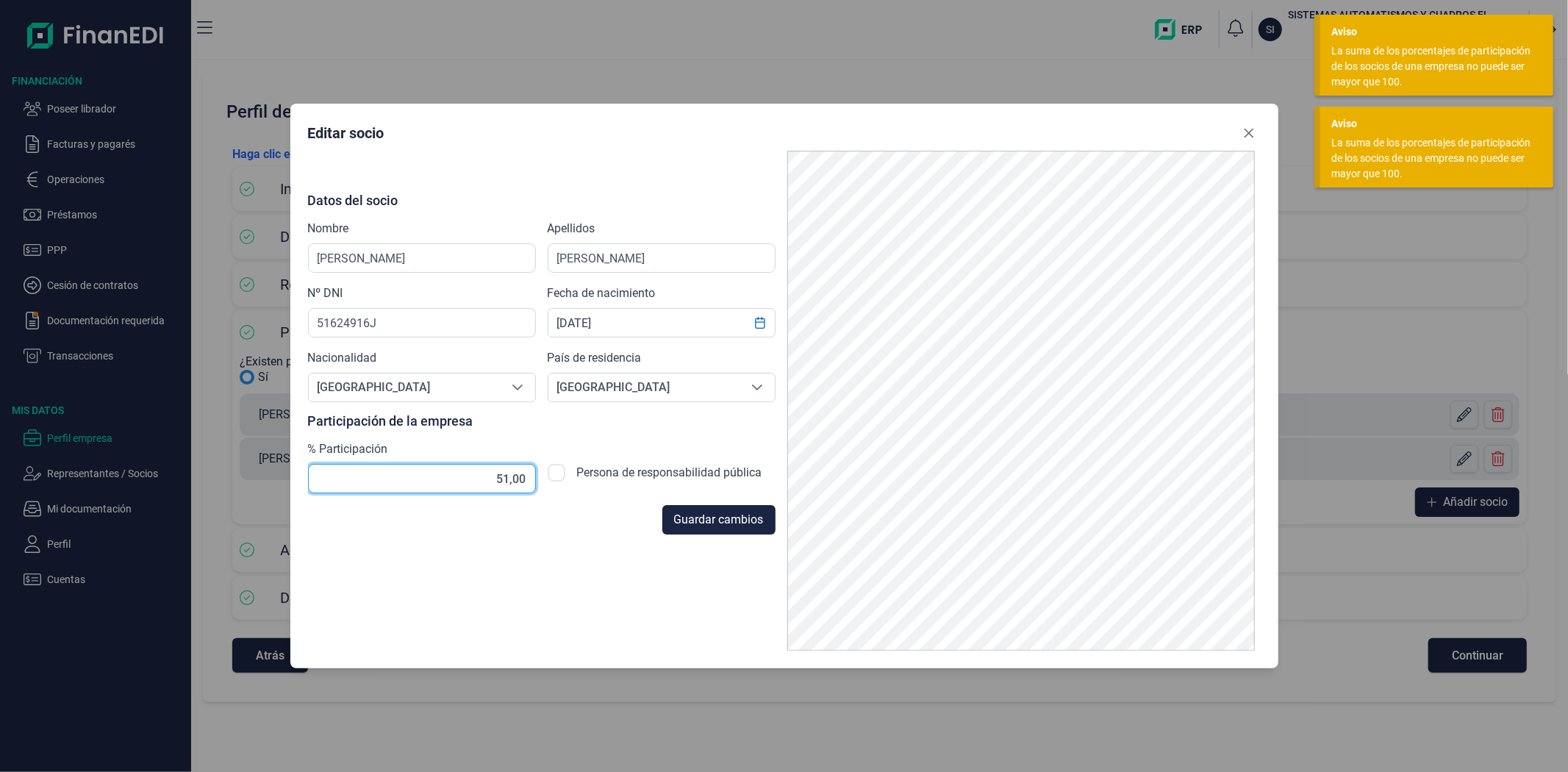
click at [523, 479] on input "51,00" at bounding box center [422, 478] width 228 height 29
type input "51,70"
click at [726, 517] on span "Guardar cambios" at bounding box center [719, 519] width 90 height 17
click at [1244, 135] on icon "Close" at bounding box center [1248, 132] width 12 height 12
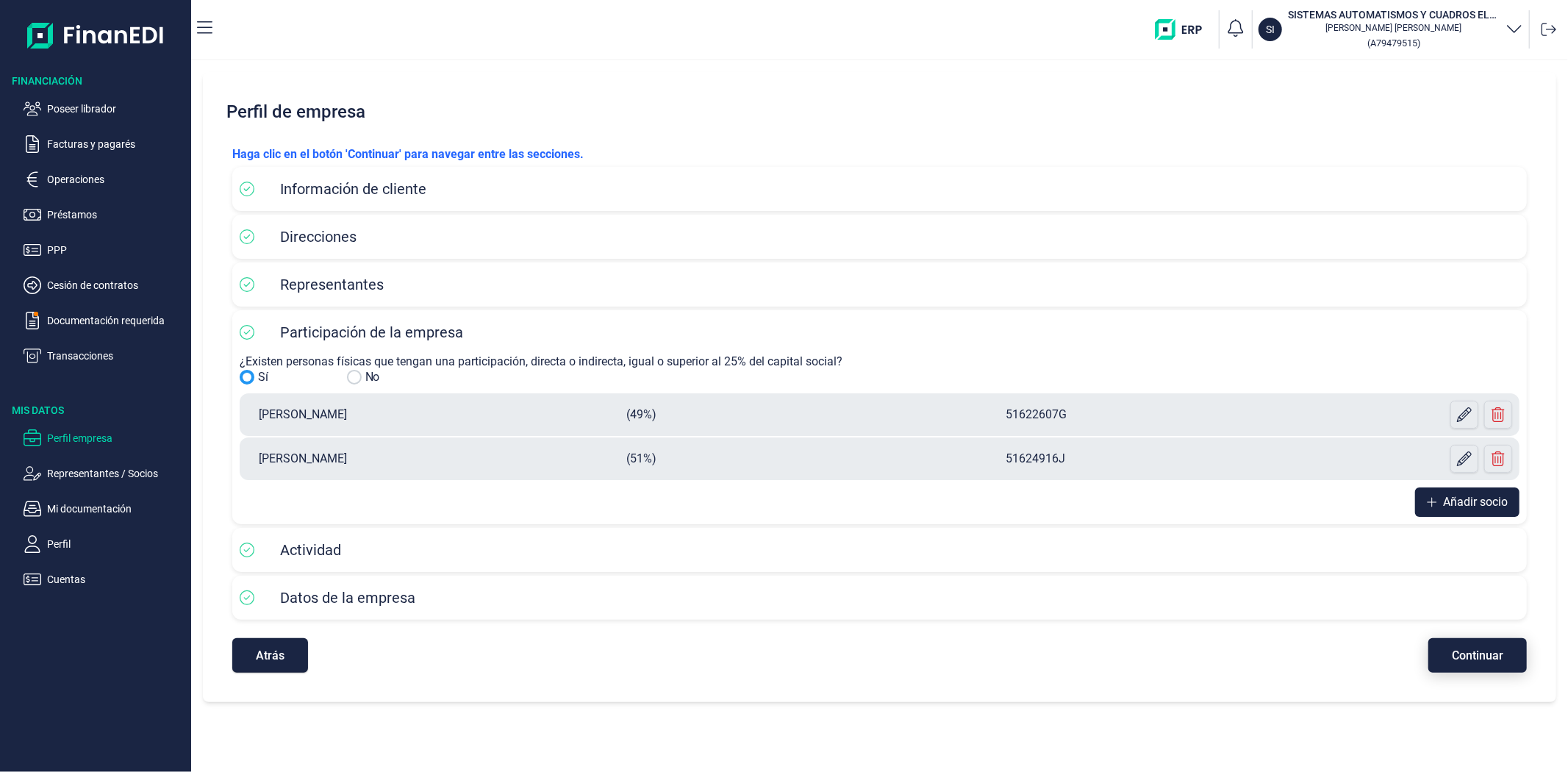
click at [1445, 665] on button "Continuar" at bounding box center [1477, 655] width 99 height 34
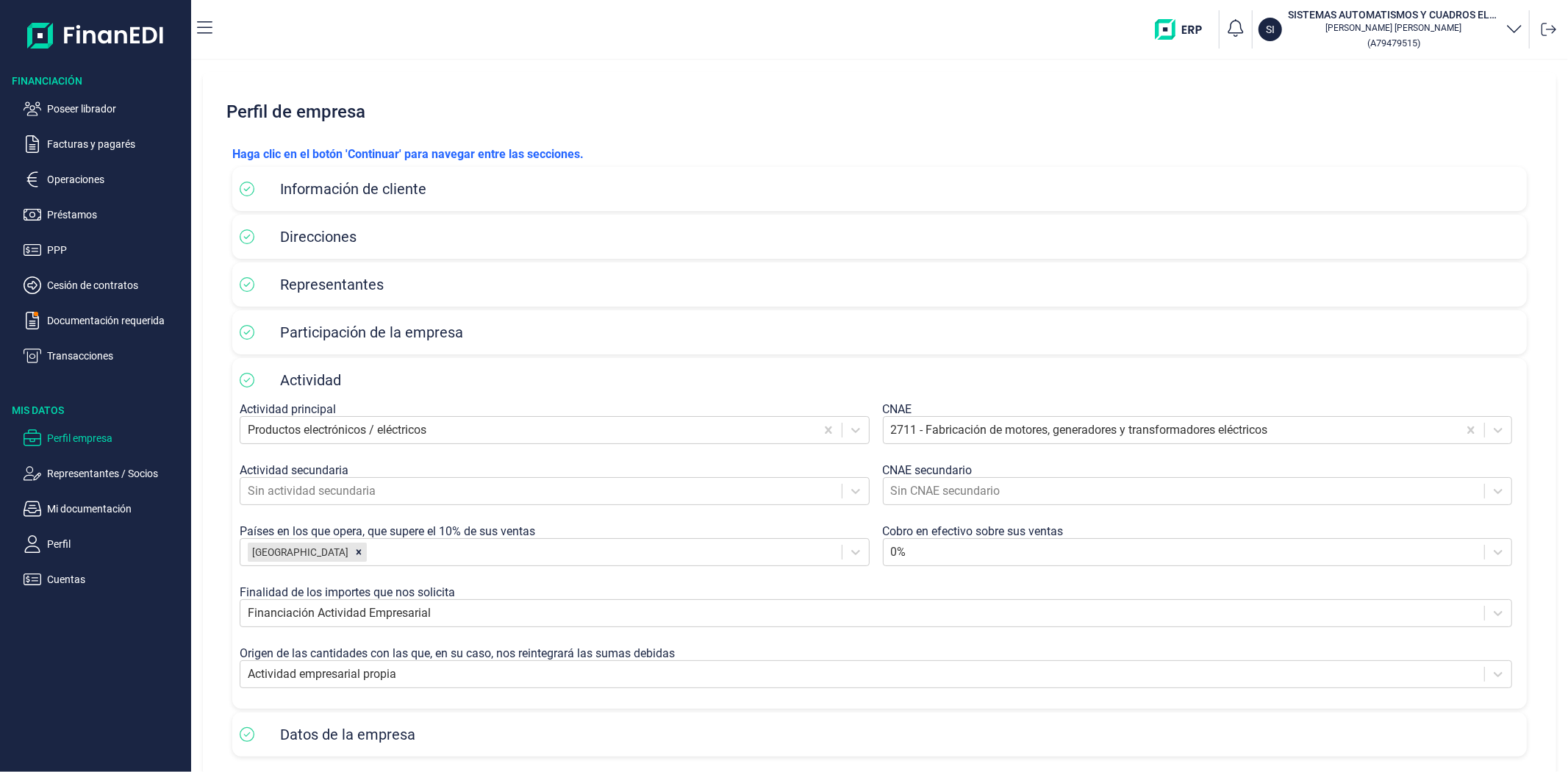
scroll to position [68, 0]
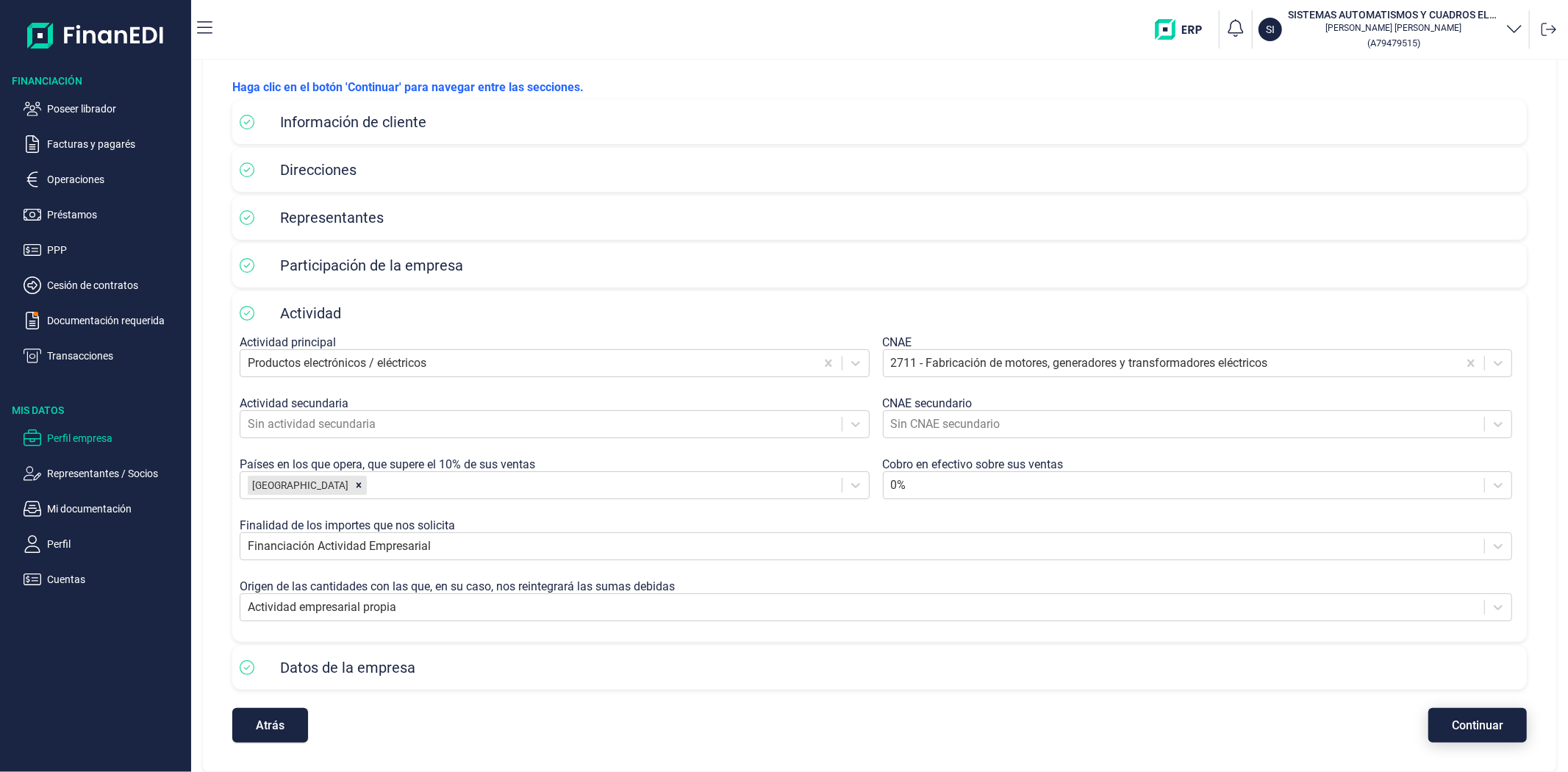
click at [1466, 720] on span "Continuar" at bounding box center [1477, 725] width 52 height 11
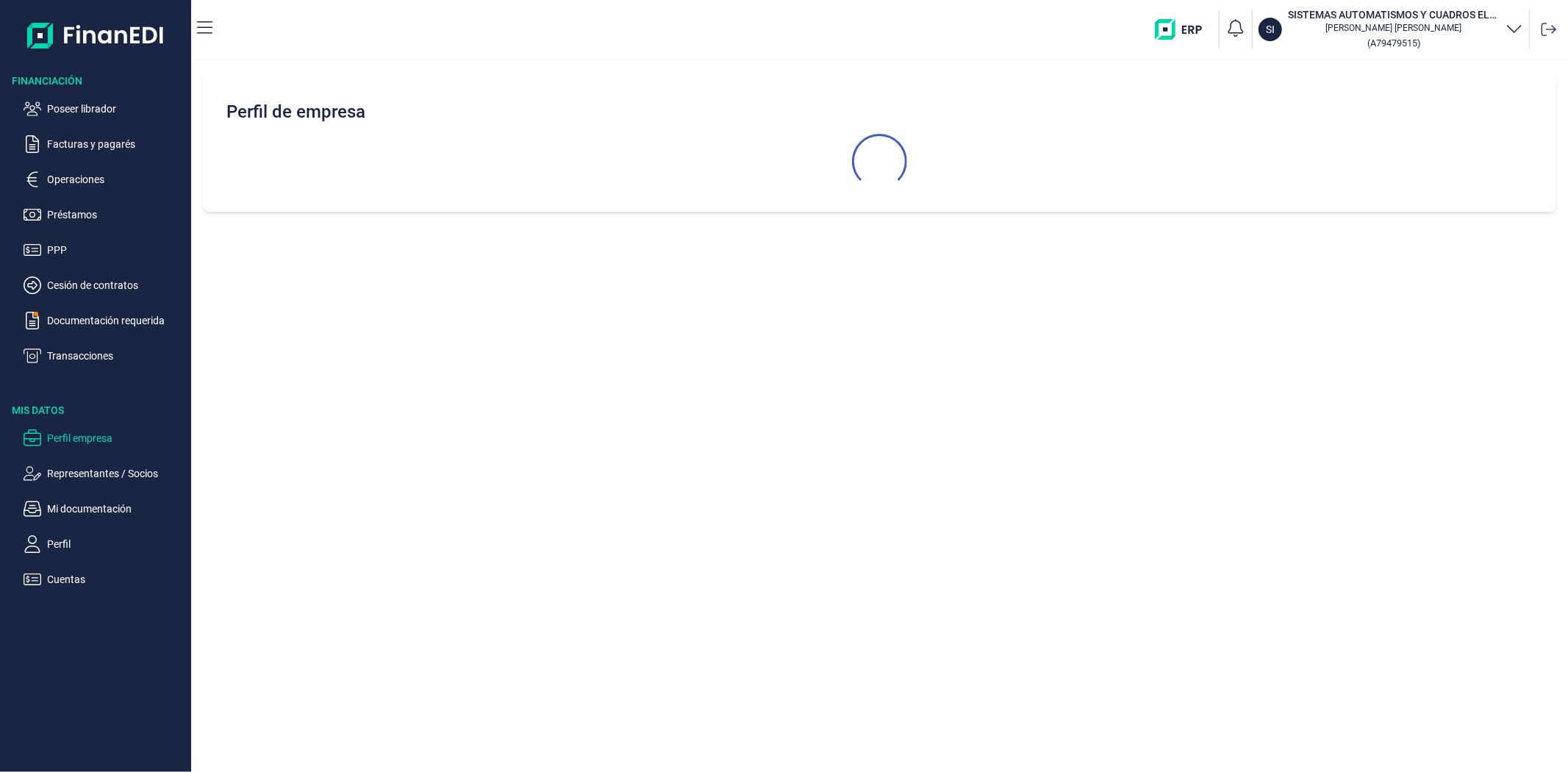
scroll to position [0, 0]
select select "ES"
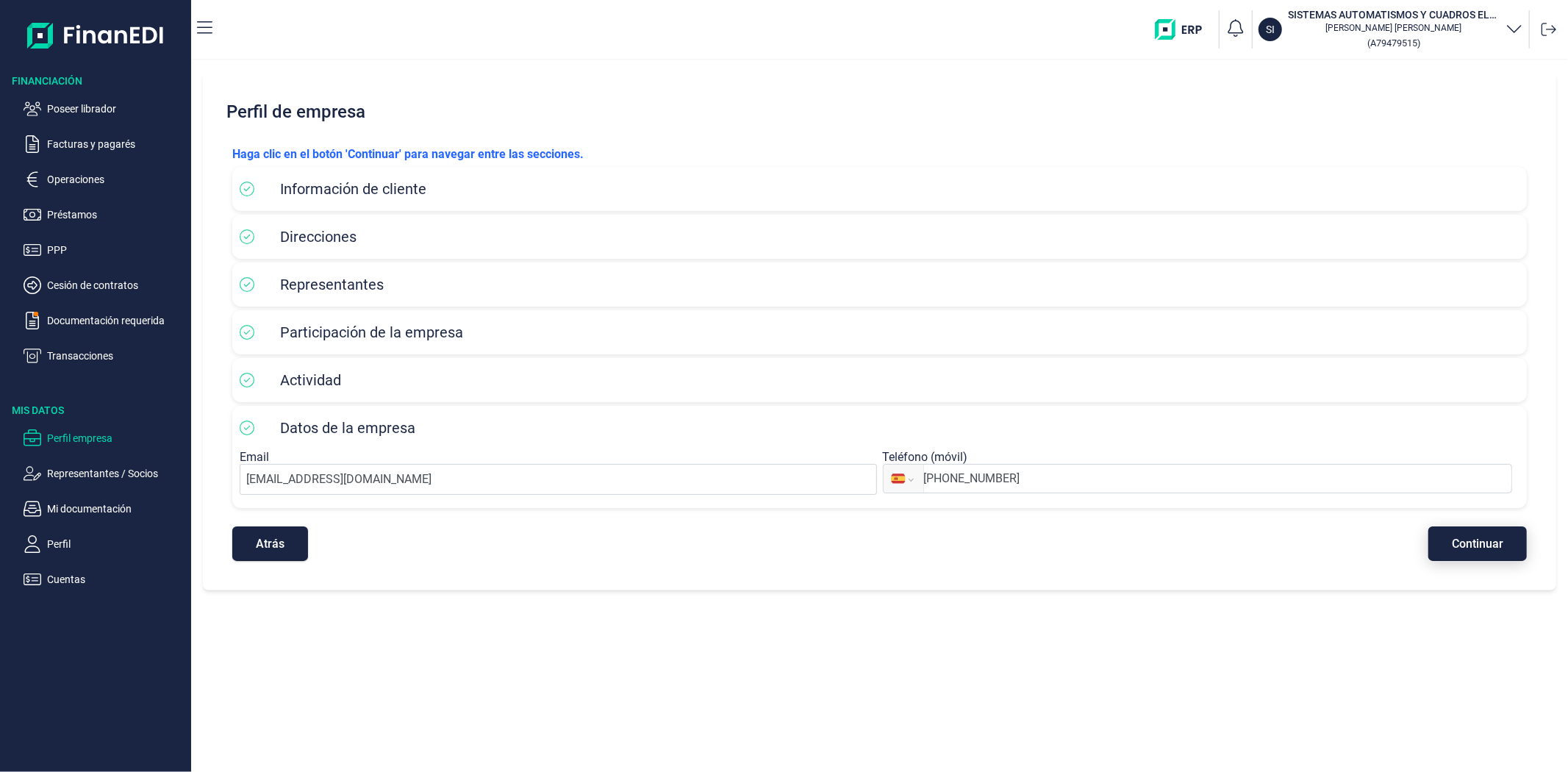
click at [1486, 538] on span "Continuar" at bounding box center [1477, 543] width 52 height 11
select select "ES"
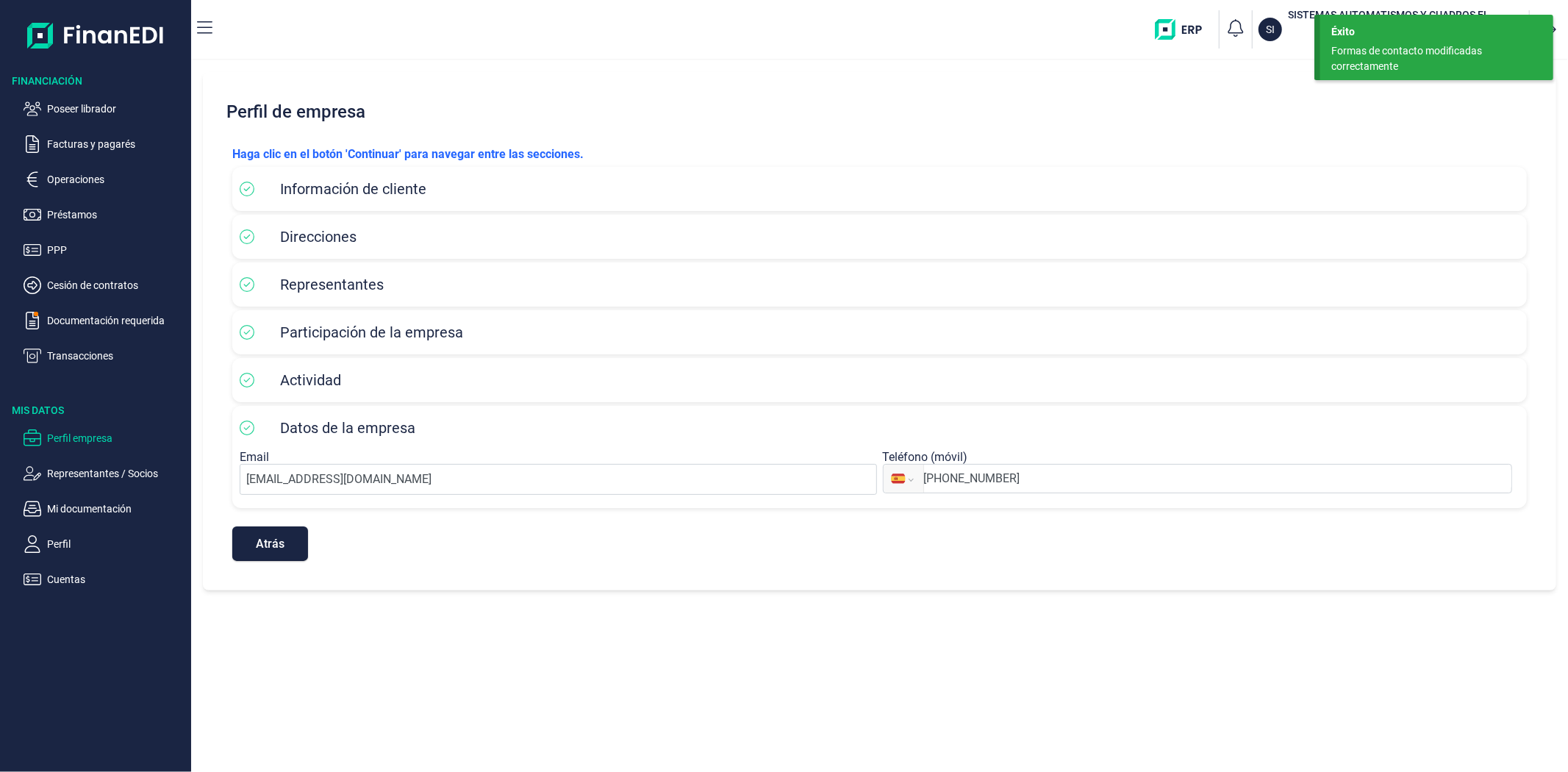
select select "ES"
click at [1242, 84] on div "Perfil de empresa Haga clic en el botón 'Continuar' para navegar entre las secc…" at bounding box center [879, 331] width 1353 height 518
click at [1473, 49] on div "Formas de contacto modificadas correctamente" at bounding box center [1431, 59] width 200 height 31
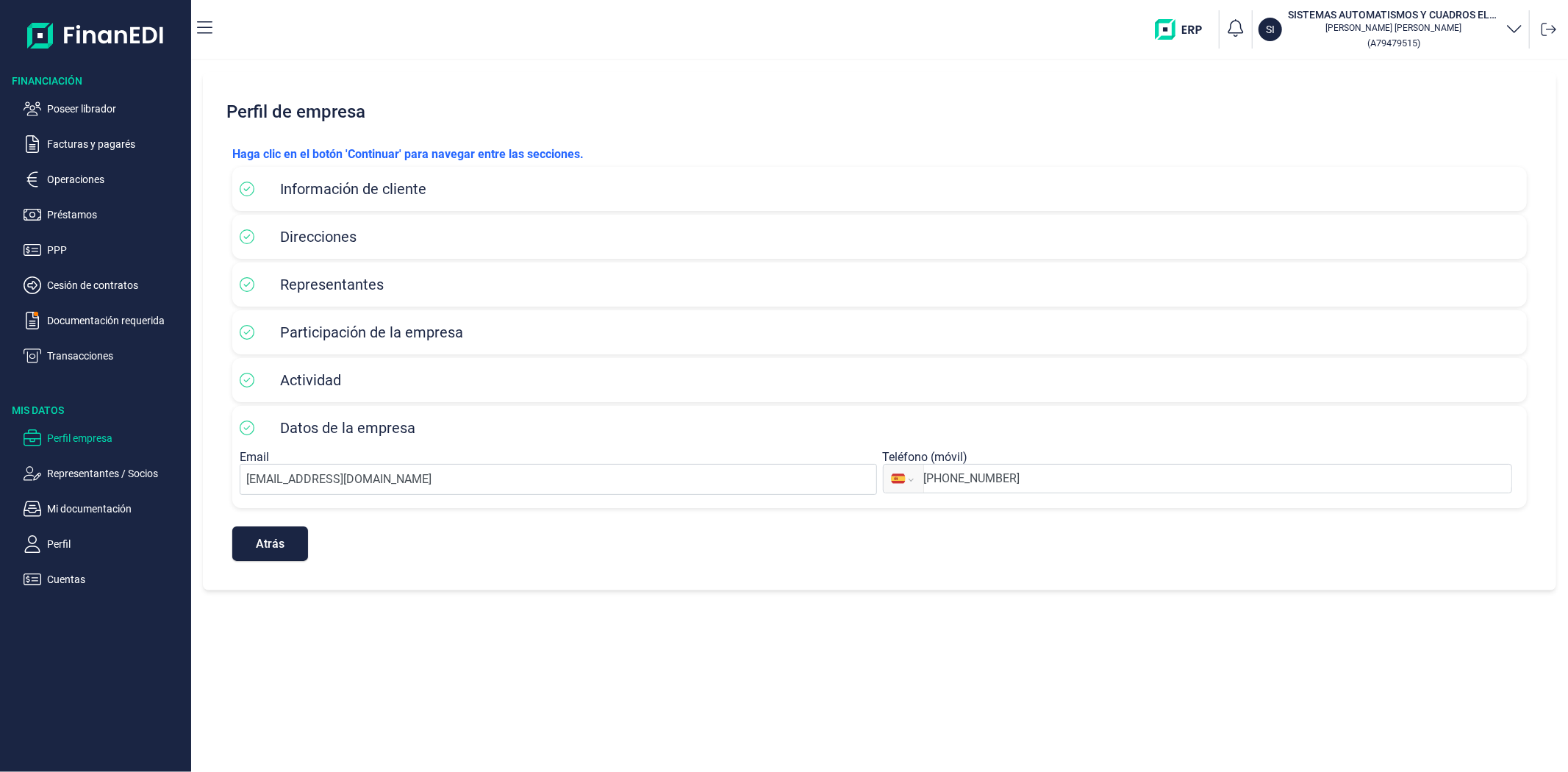
click at [1510, 27] on icon "button" at bounding box center [1514, 29] width 14 height 7
drag, startPoint x: 1331, startPoint y: 119, endPoint x: 1241, endPoint y: 94, distance: 93.4
click at [1241, 94] on div "SISTEMAS AUTOMATISMOS Y CUADROS ELECTRICOS SA" at bounding box center [1382, 110] width 283 height 35
copy div "SISTEMAS AUTOMATISMOS Y CUADROS ELECTRICOS SA"
click at [98, 96] on ul "Poseer librador Facturas y pagarés Operaciones Préstamos PPP Cesión de contrato…" at bounding box center [95, 225] width 191 height 276
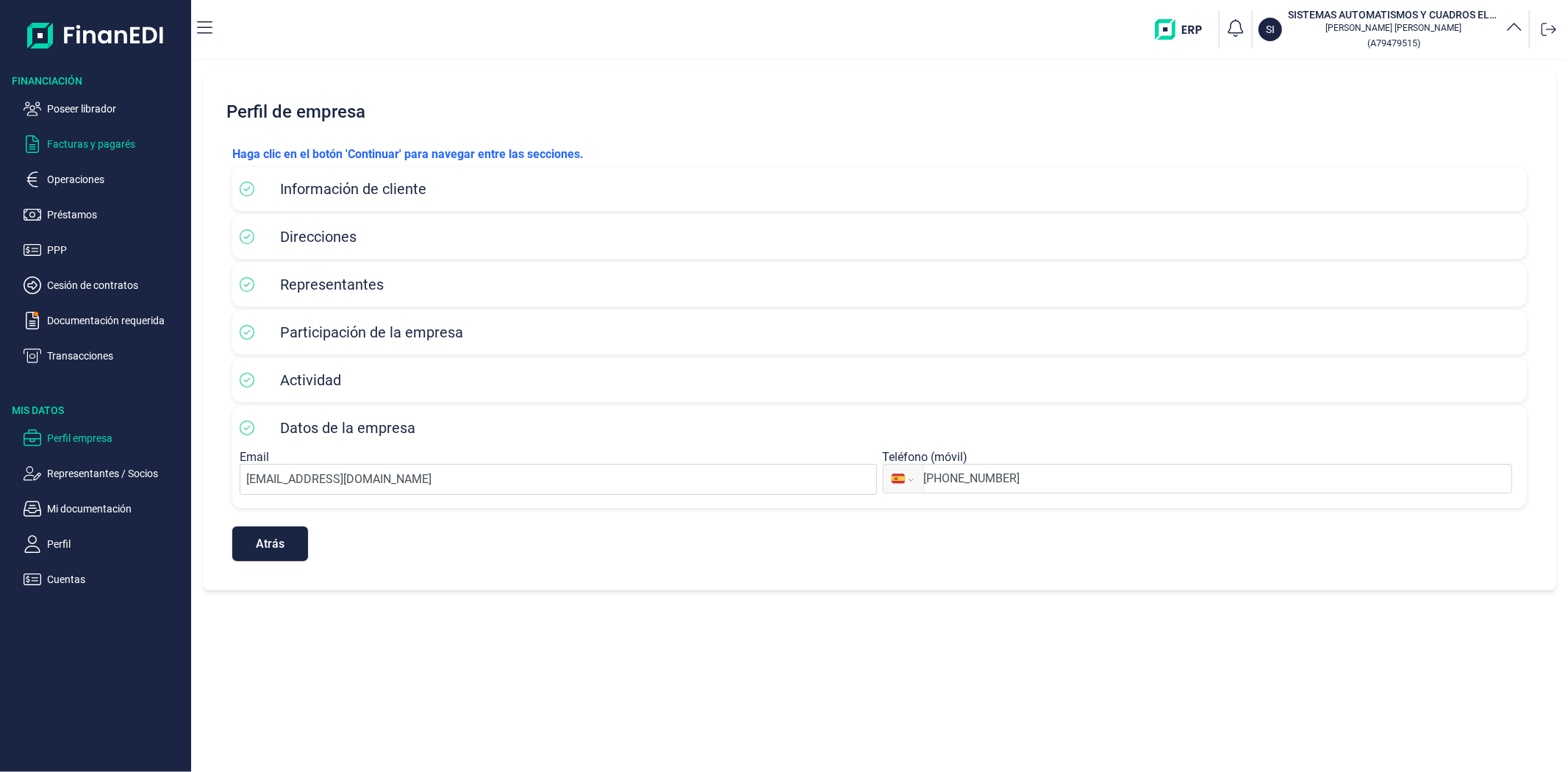
click at [93, 101] on p "Poseer librador" at bounding box center [116, 108] width 139 height 17
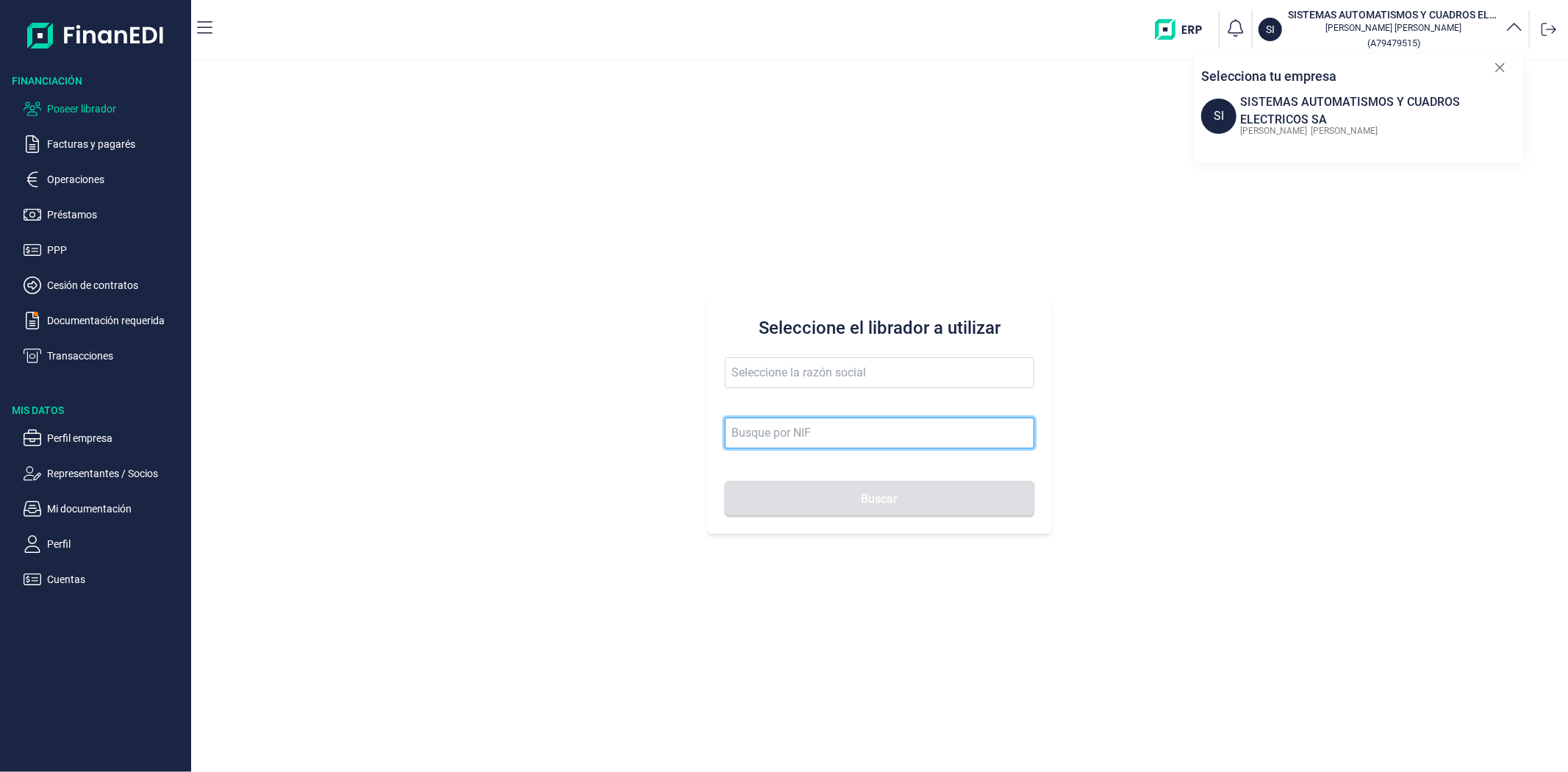
click at [772, 435] on input at bounding box center [879, 433] width 309 height 31
paste input "SISTEMAS AUTOMATISMOS Y CUADROS ELECTRICOS SA"
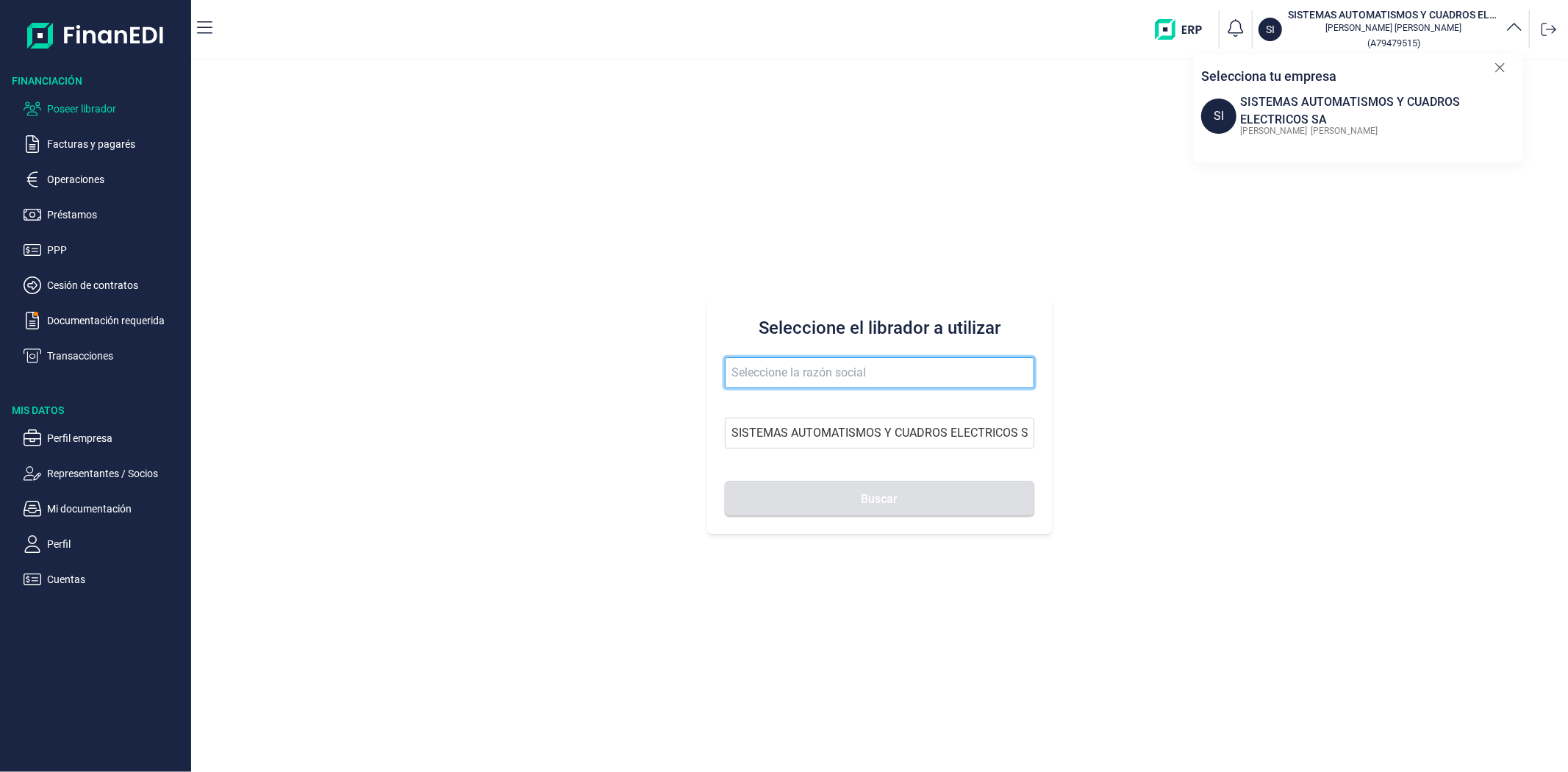
click at [790, 369] on input "text" at bounding box center [879, 373] width 309 height 31
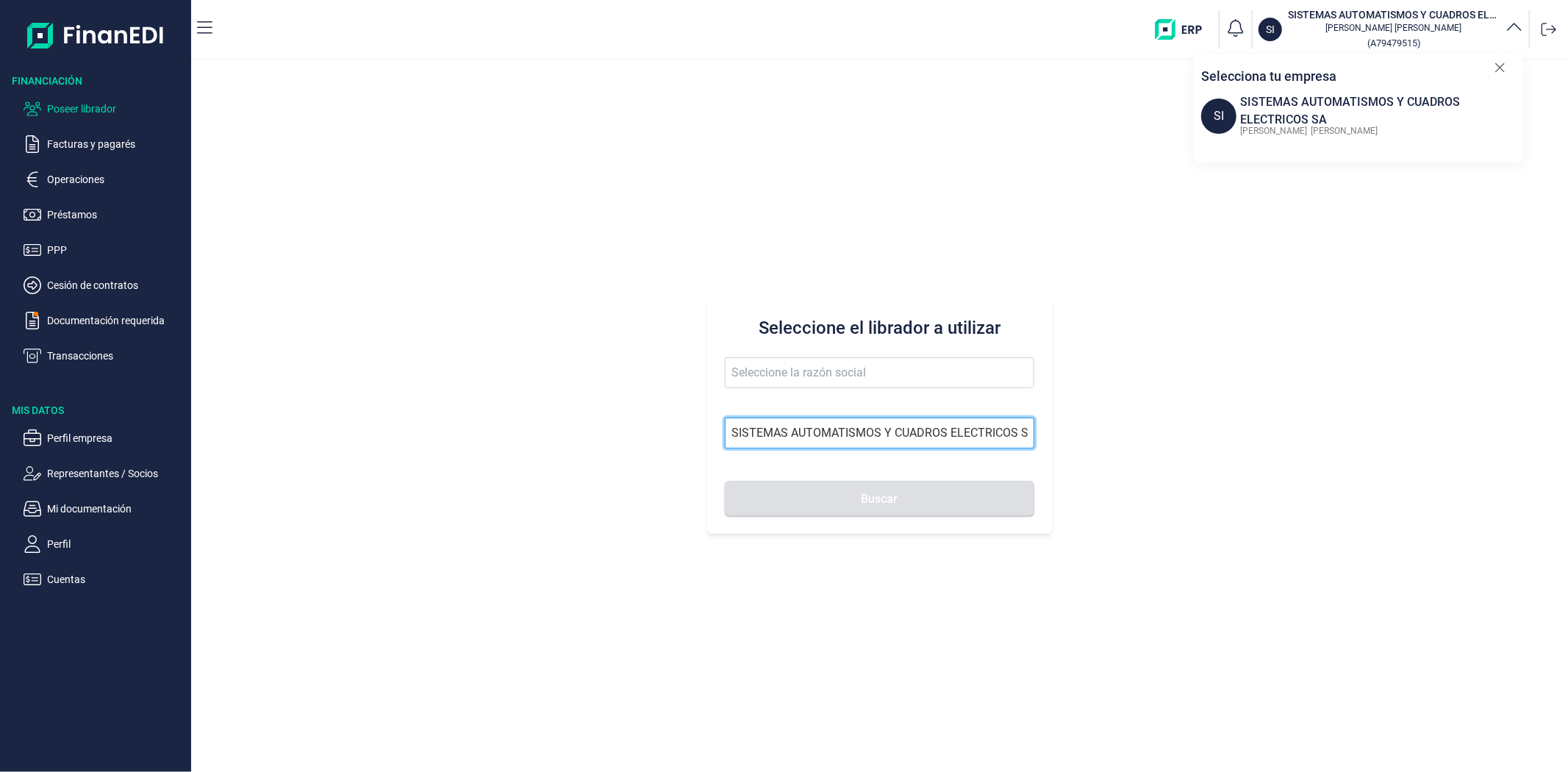
drag, startPoint x: 927, startPoint y: 437, endPoint x: 576, endPoint y: 424, distance: 351.2
click at [576, 424] on div "Seleccione el librador a utilizar SISTEMAS AUTOMATISMOS Y CUADROS ELECTRICOS SA…" at bounding box center [879, 416] width 1377 height 711
type input "COS SA"
click at [802, 410] on form "COS SA Buscar" at bounding box center [879, 436] width 309 height 158
drag, startPoint x: 792, startPoint y: 435, endPoint x: 619, endPoint y: 420, distance: 173.6
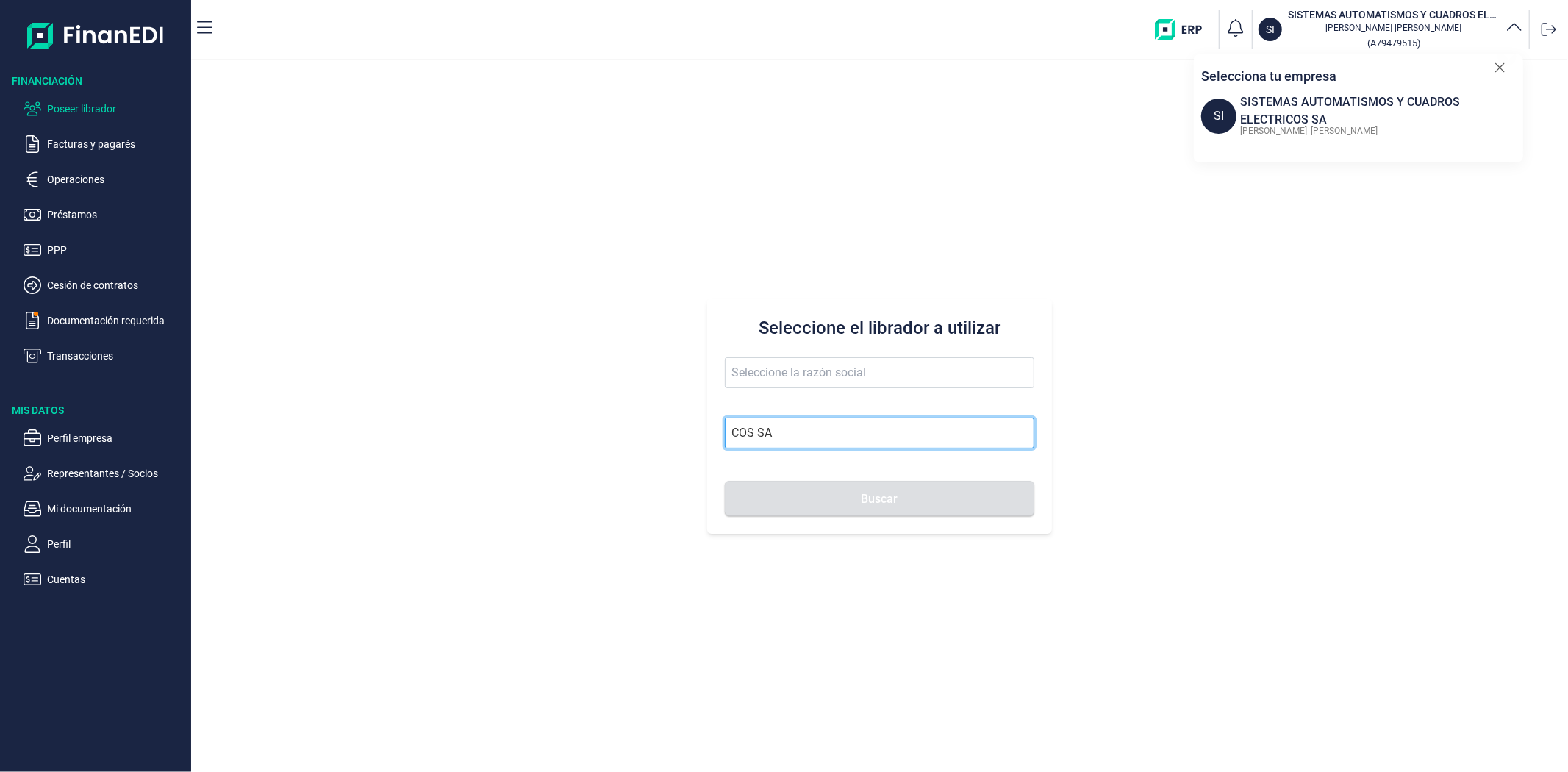
click at [619, 420] on div "Seleccione el librador a utilizar COS SA Buscar" at bounding box center [879, 416] width 1377 height 711
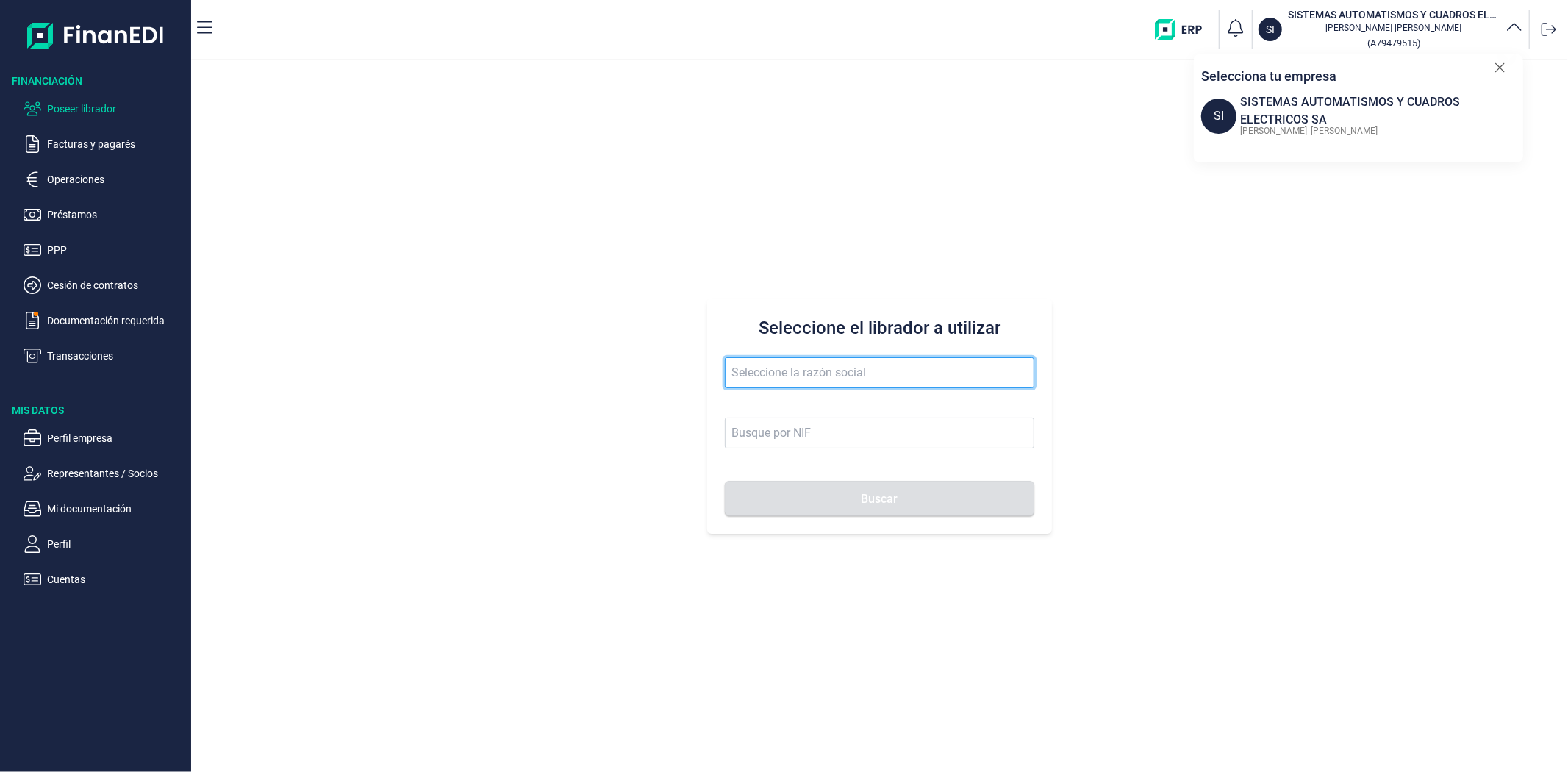
click at [795, 377] on input "text" at bounding box center [879, 373] width 309 height 31
paste input "SISTEMAS AUTOMATISMOS Y CUADROS ELECTRICOS SA"
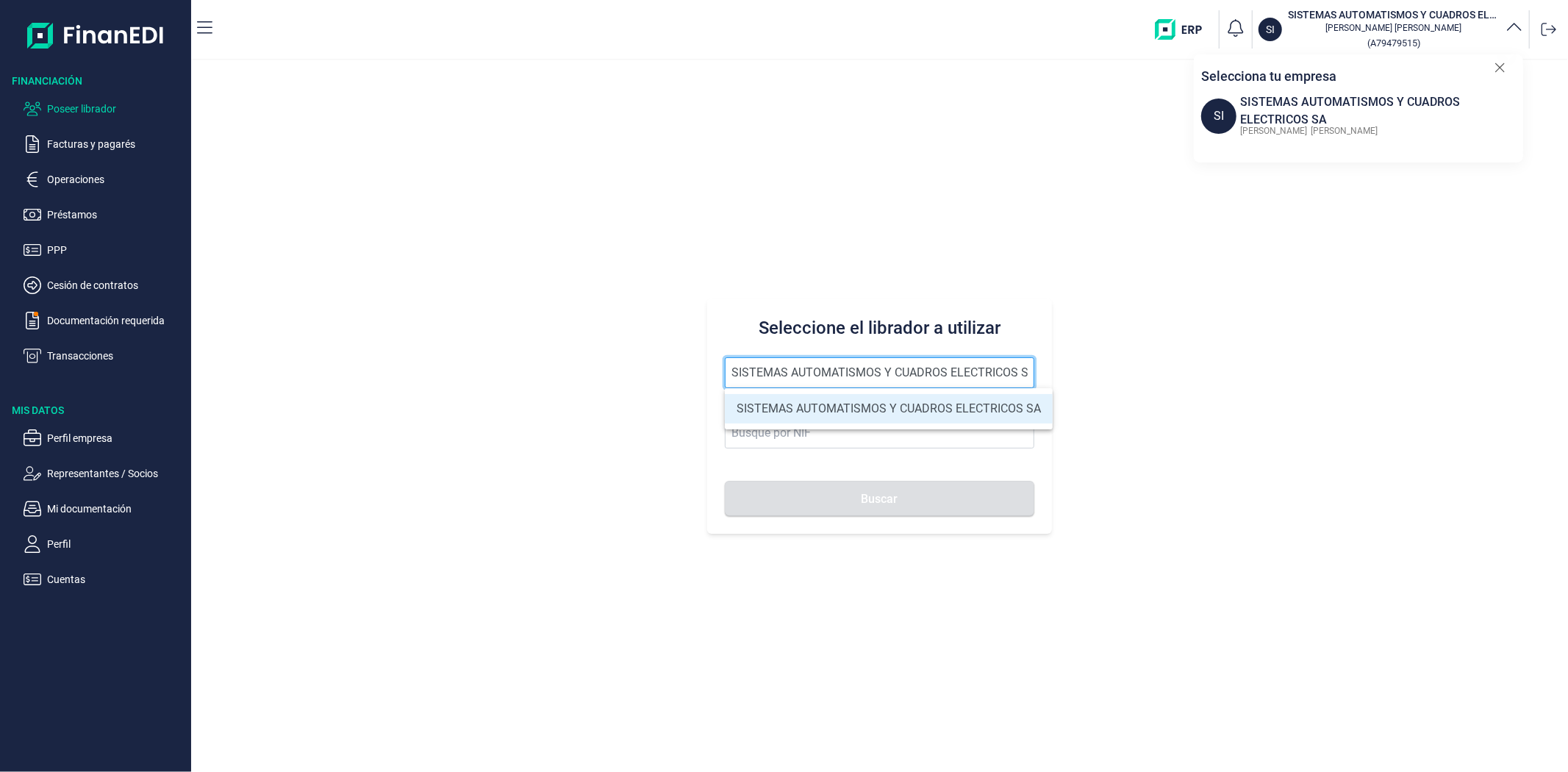
type input "SISTEMAS AUTOMATISMOS Y CUADROS ELECTRICOS SA"
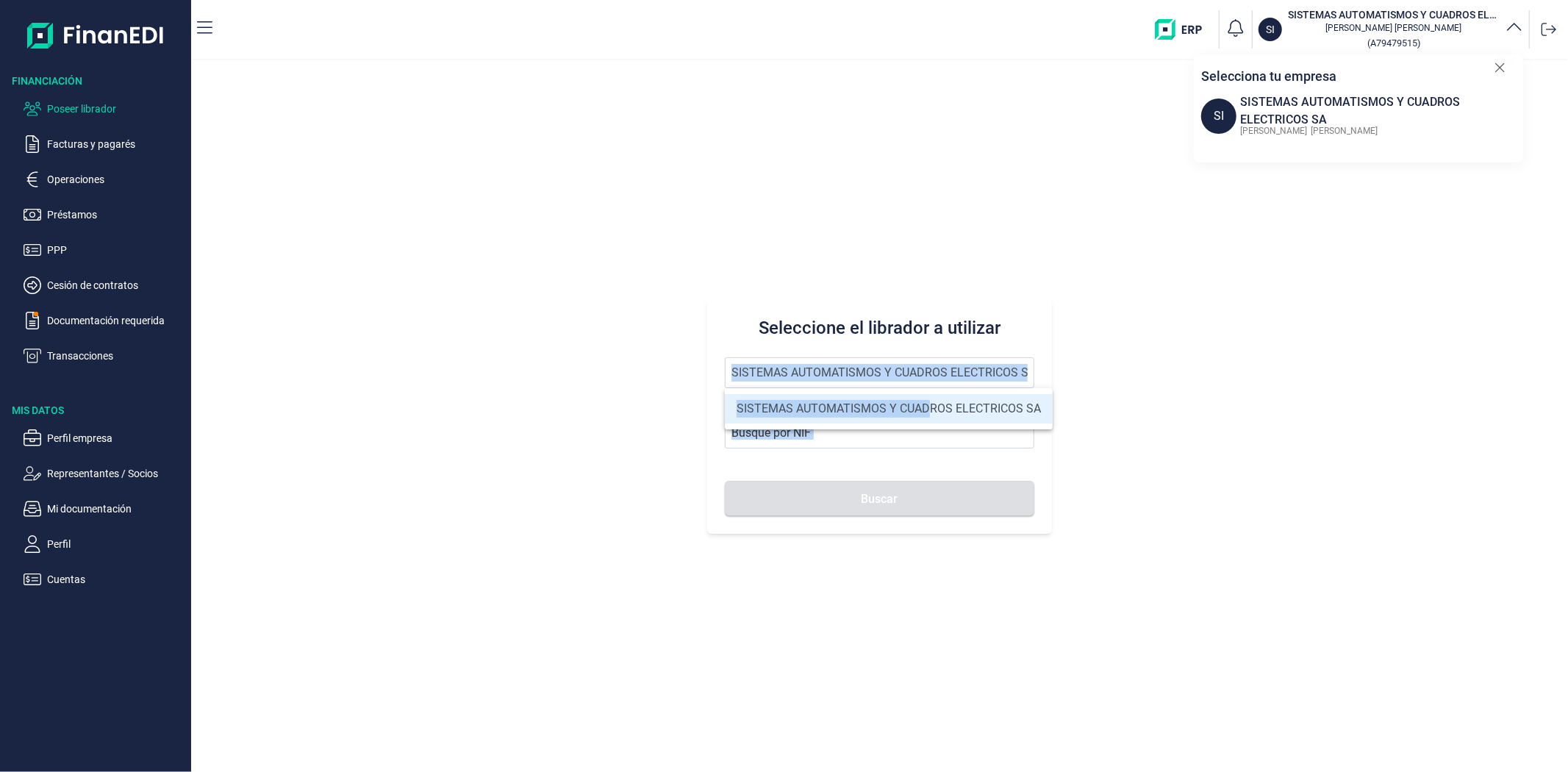
drag, startPoint x: 932, startPoint y: 390, endPoint x: 564, endPoint y: 357, distance: 369.5
click at [552, 360] on body "Financiación Poseer librador Facturas y pagarés Operaciones Préstamos PPP Cesió…" at bounding box center [784, 386] width 1568 height 772
click at [886, 401] on span "SISTEMAS AUTOMATISMOS Y CUADROS ELECTRICOS SA" at bounding box center [879, 380] width 309 height 45
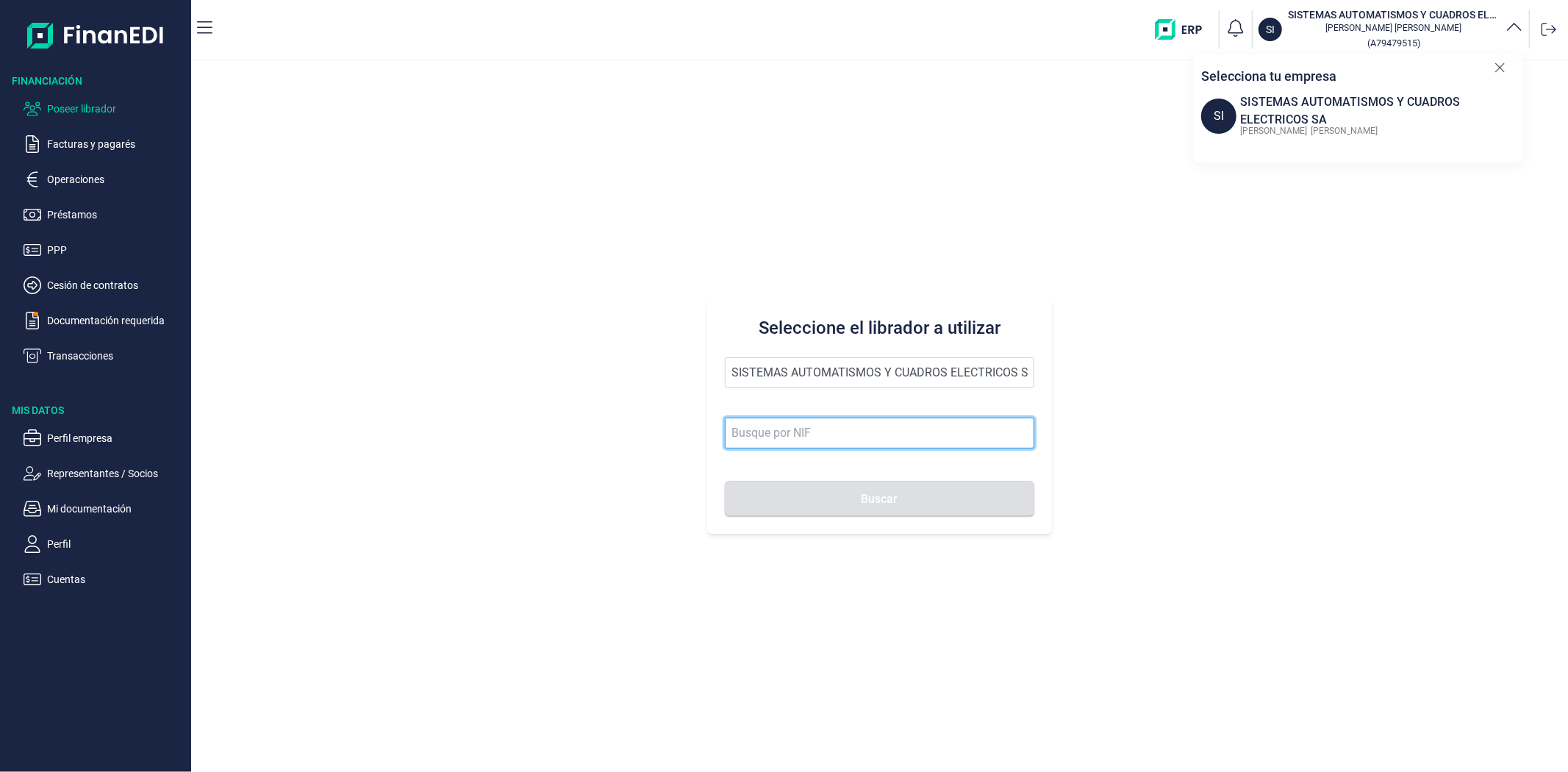
click at [837, 441] on input at bounding box center [879, 433] width 309 height 31
paste input "B95673927"
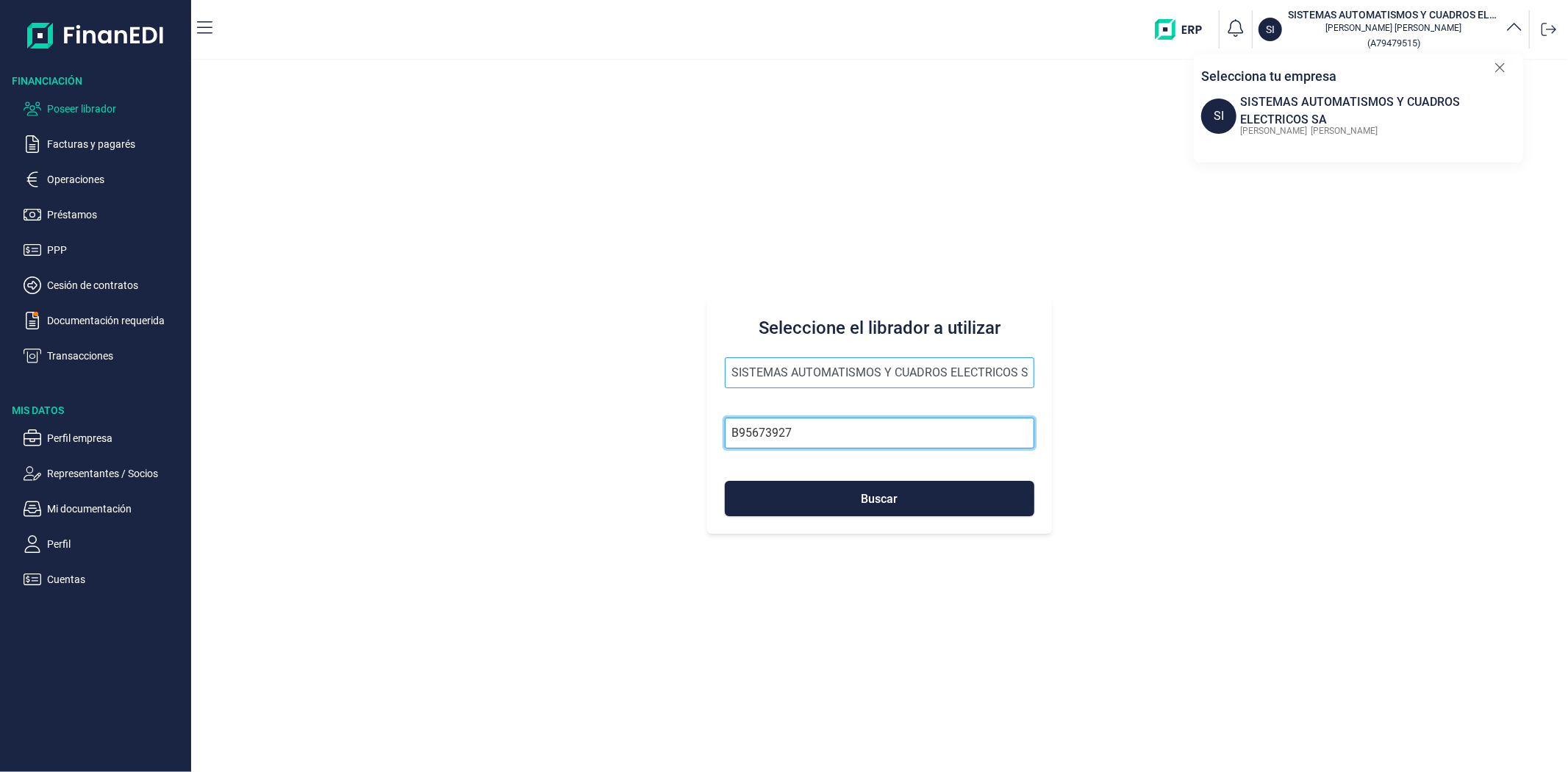
type input "B95673927"
click at [792, 377] on input "SISTEMAS AUTOMATISMOS Y CUADROS ELECTRICOS SA" at bounding box center [879, 373] width 309 height 31
type input "OBRAS Y CONTRATAS MUSKIZ SL"
click at [827, 485] on button "Buscar" at bounding box center [879, 498] width 309 height 35
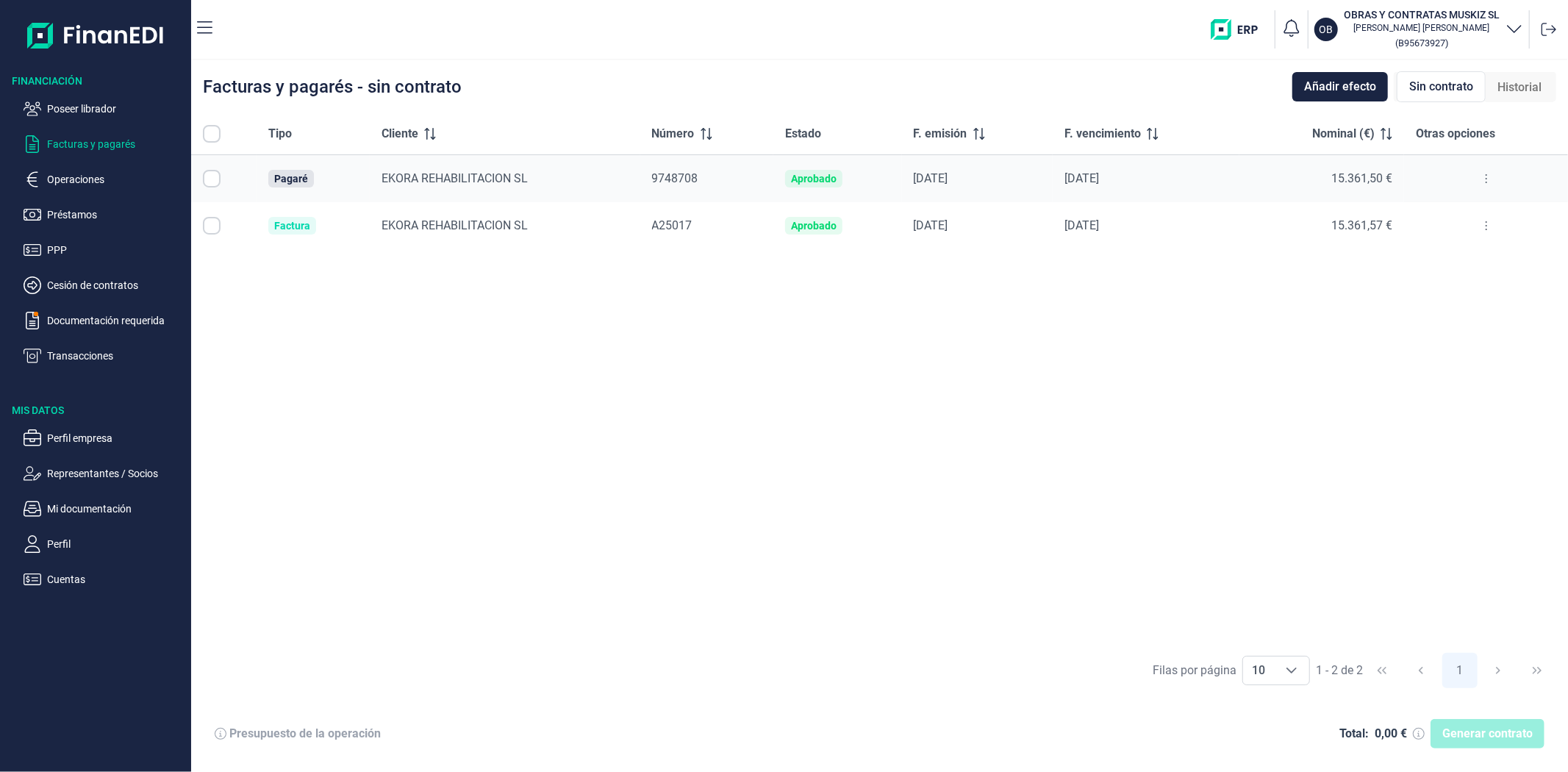
checkbox input "true"
click at [55, 436] on p "Perfil empresa" at bounding box center [116, 437] width 139 height 17
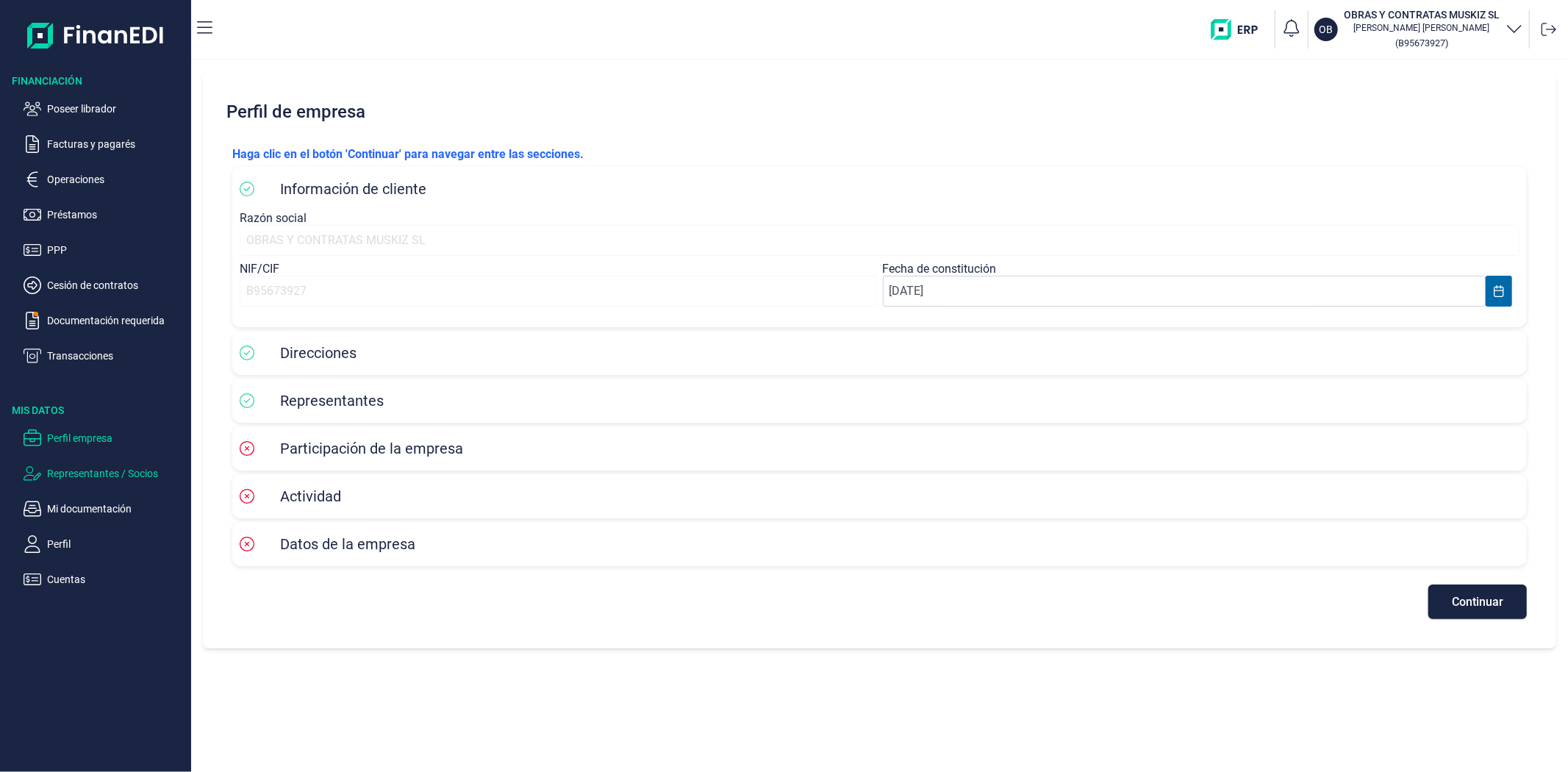
click at [78, 479] on p "Representantes / Socios" at bounding box center [116, 472] width 139 height 17
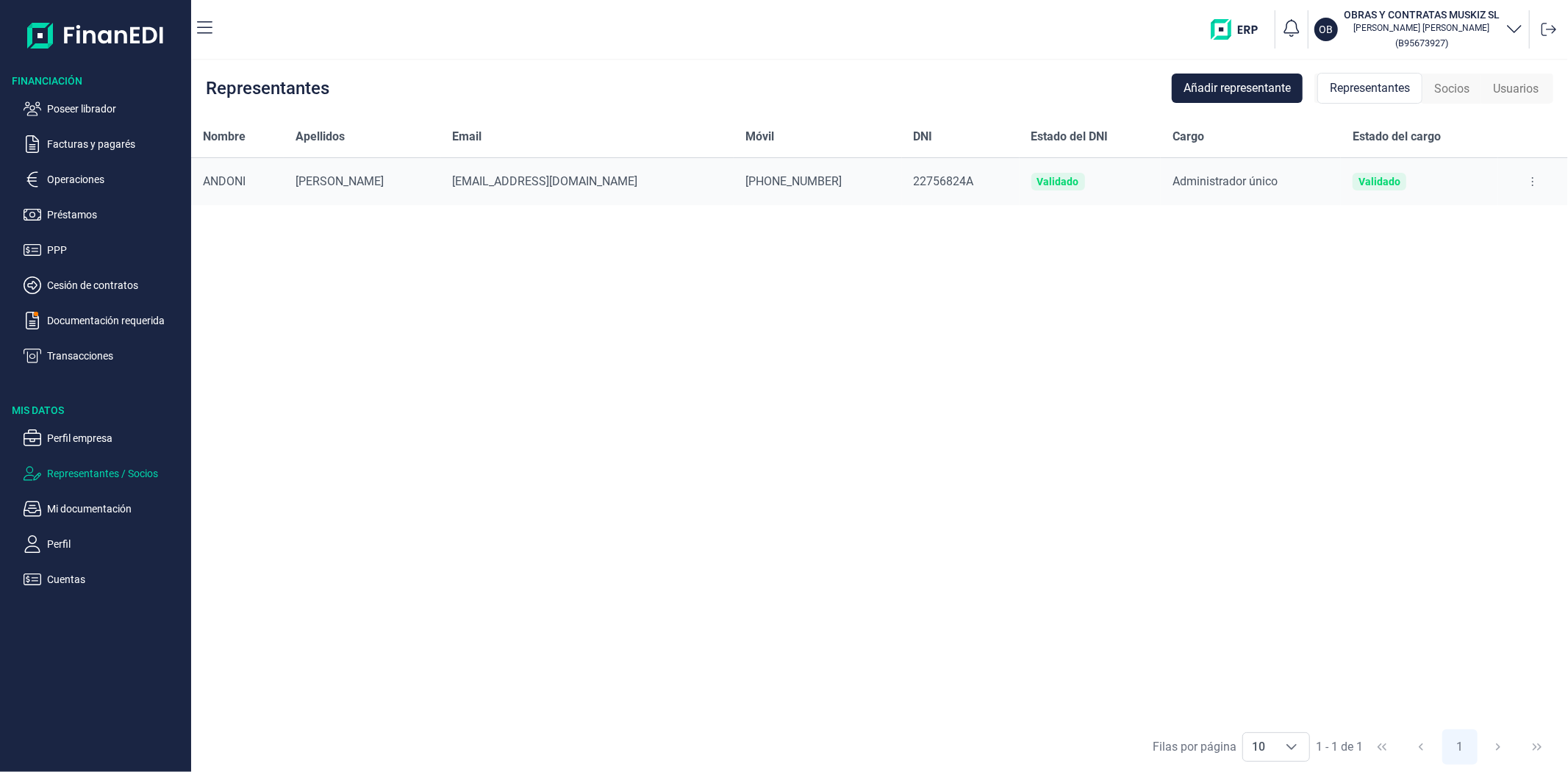
drag, startPoint x: 664, startPoint y: 432, endPoint x: 487, endPoint y: 465, distance: 180.0
click at [647, 439] on div "Nombre Apellidos Email Móvil DNI Estado del DNI Cargo Estado del cargo [PERSON_…" at bounding box center [879, 418] width 1377 height 605
drag, startPoint x: 80, startPoint y: 431, endPoint x: 83, endPoint y: 443, distance: 12.4
click at [81, 432] on p "Perfil empresa" at bounding box center [116, 437] width 139 height 17
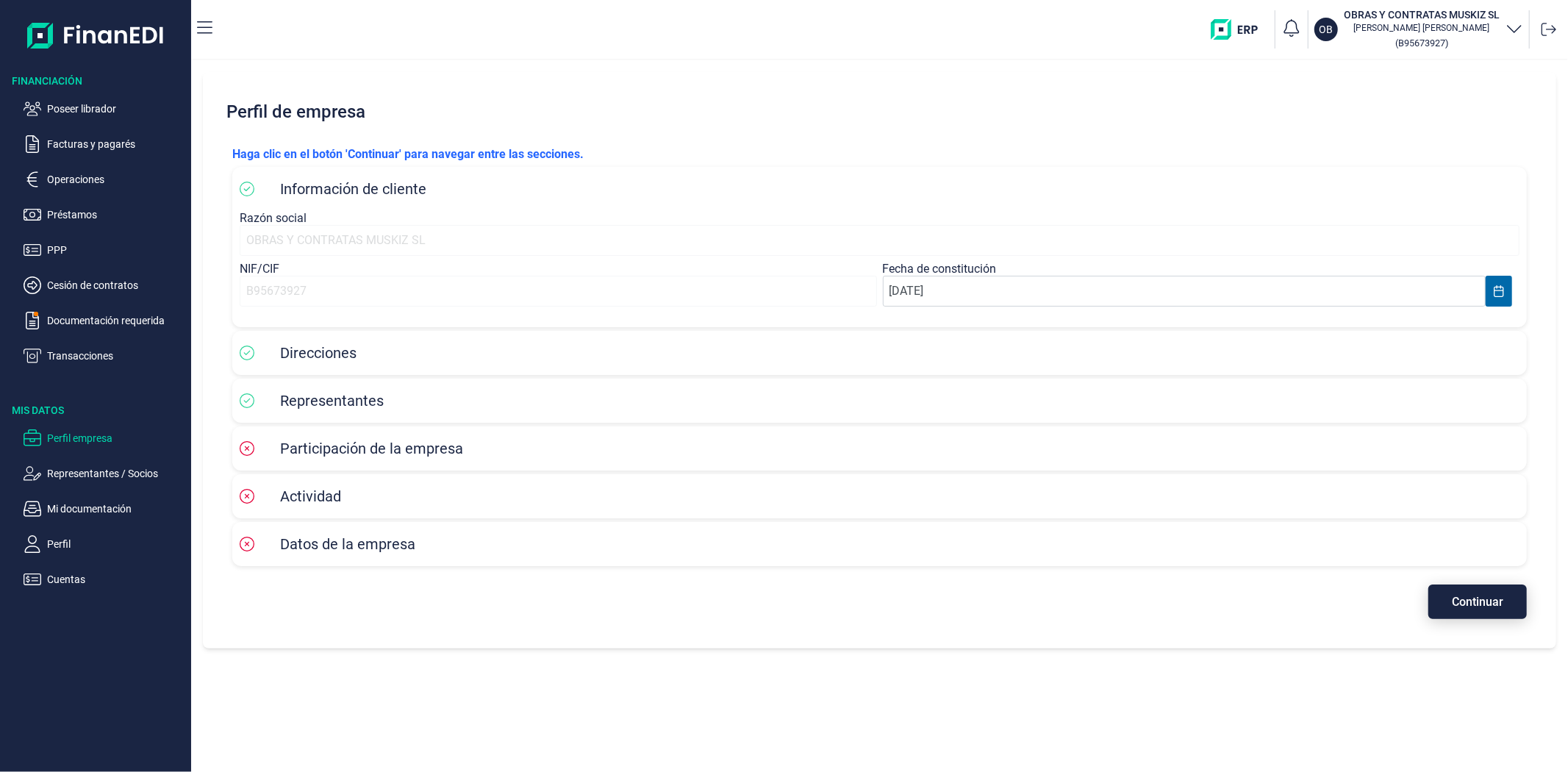
drag, startPoint x: 1468, startPoint y: 585, endPoint x: 1473, endPoint y: 592, distance: 8.6
click at [1468, 586] on button "Continuar" at bounding box center [1477, 602] width 99 height 34
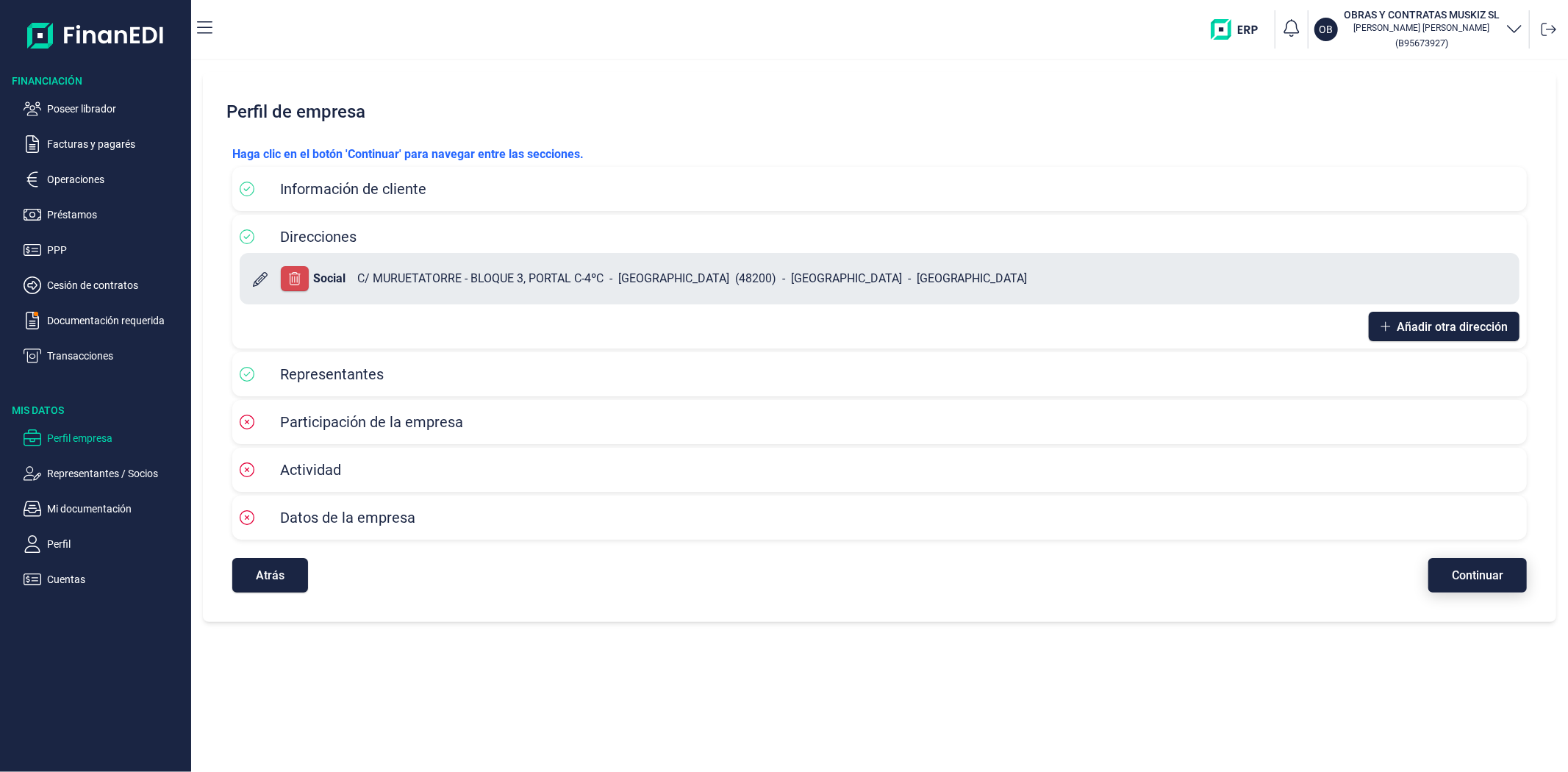
click at [1480, 569] on span "Continuar" at bounding box center [1477, 575] width 52 height 11
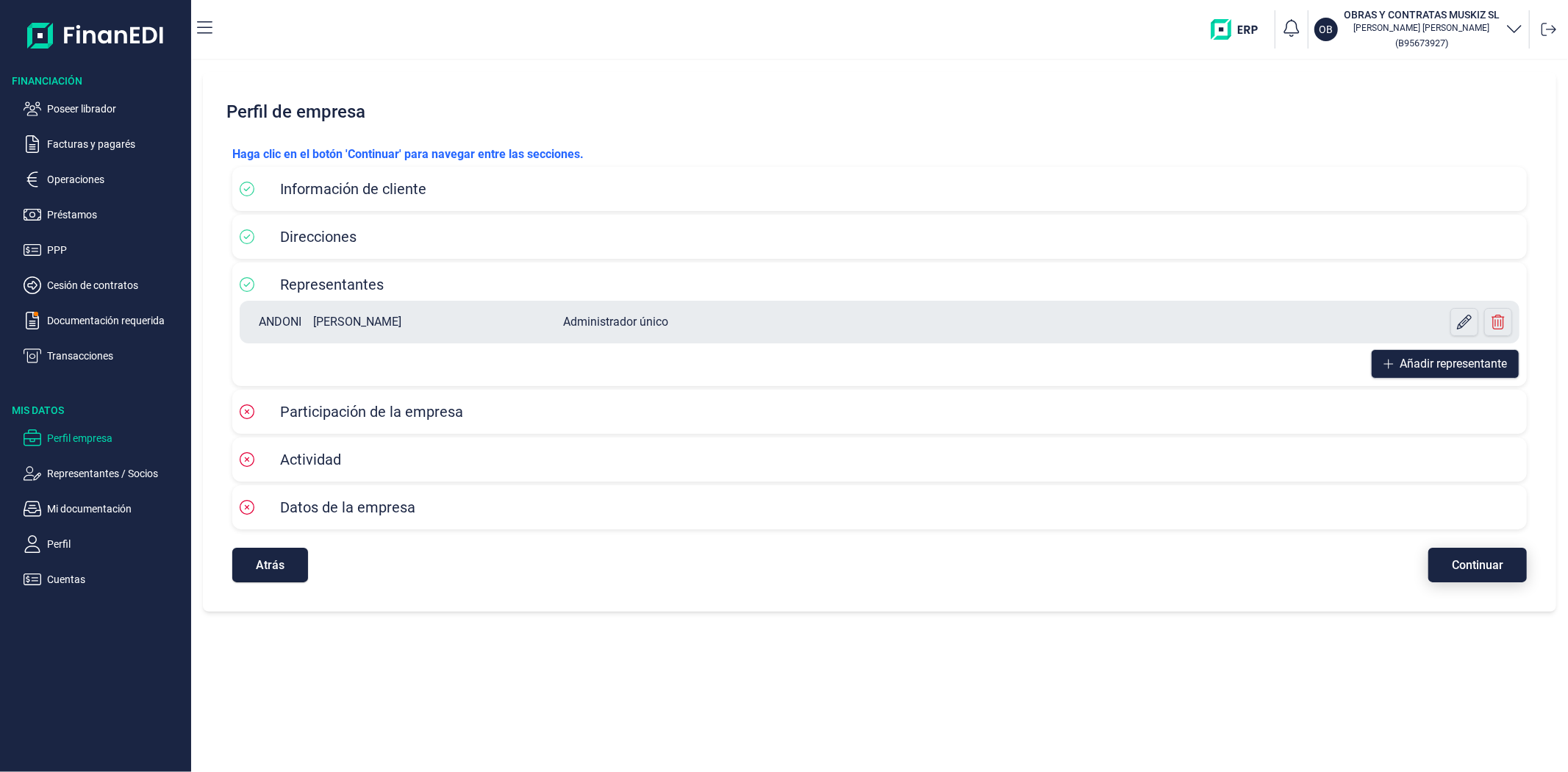
click at [1477, 568] on span "Continuar" at bounding box center [1477, 565] width 52 height 11
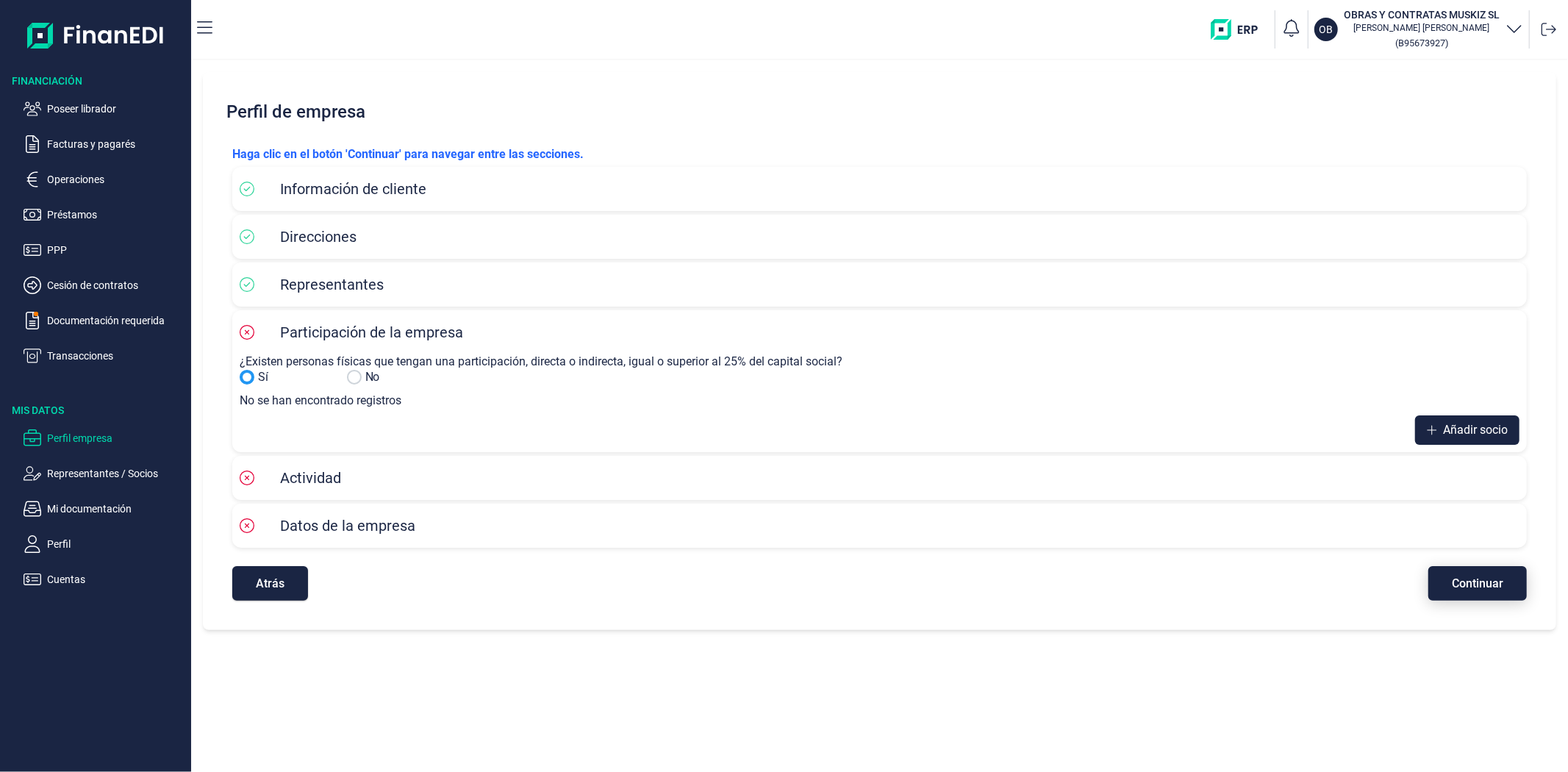
click at [1482, 585] on span "Continuar" at bounding box center [1477, 583] width 52 height 11
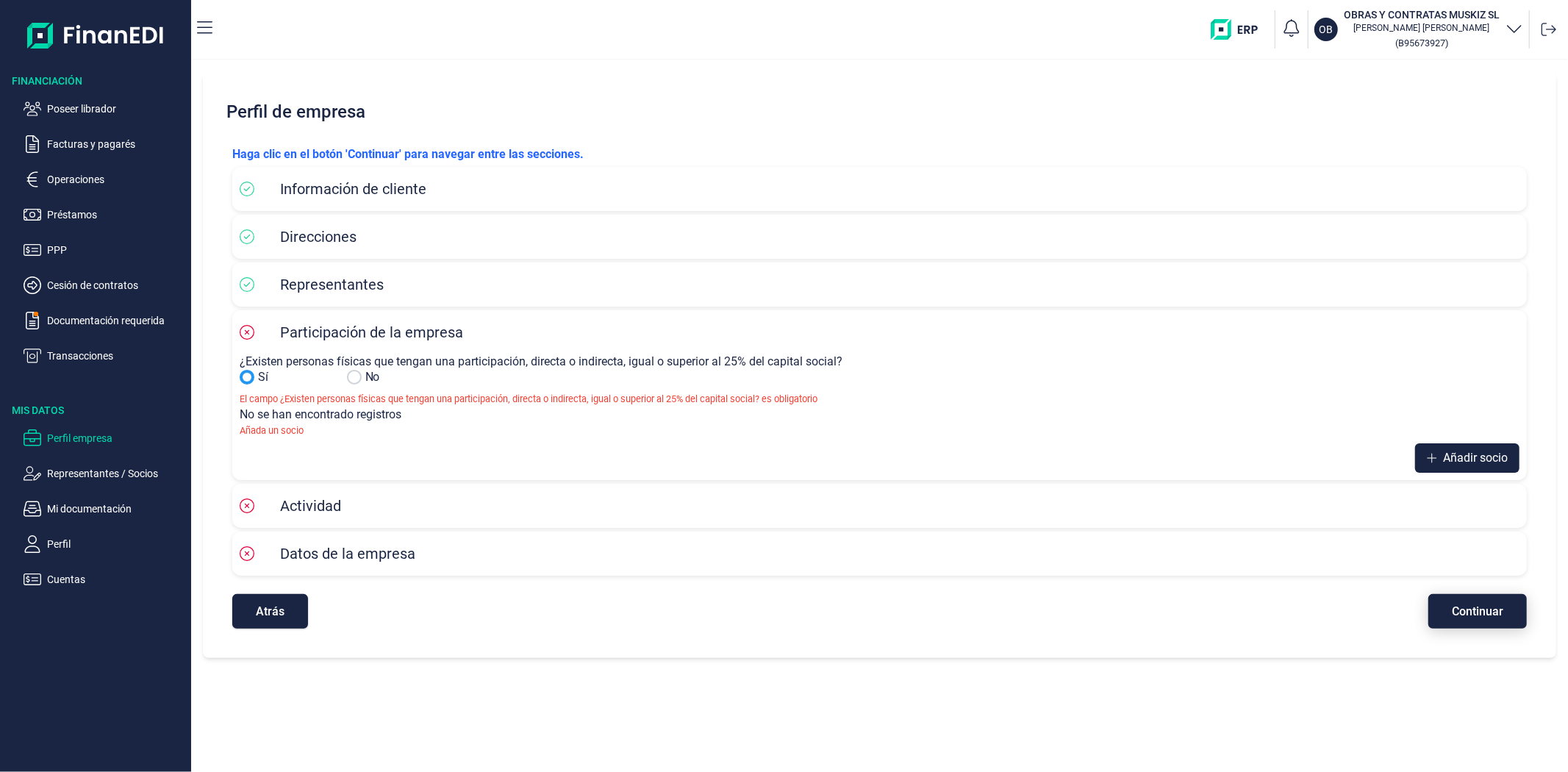
click at [1480, 611] on span "Continuar" at bounding box center [1477, 611] width 52 height 11
click at [1479, 611] on span "Continuar" at bounding box center [1477, 611] width 52 height 11
click at [1478, 612] on span "Continuar" at bounding box center [1477, 611] width 52 height 11
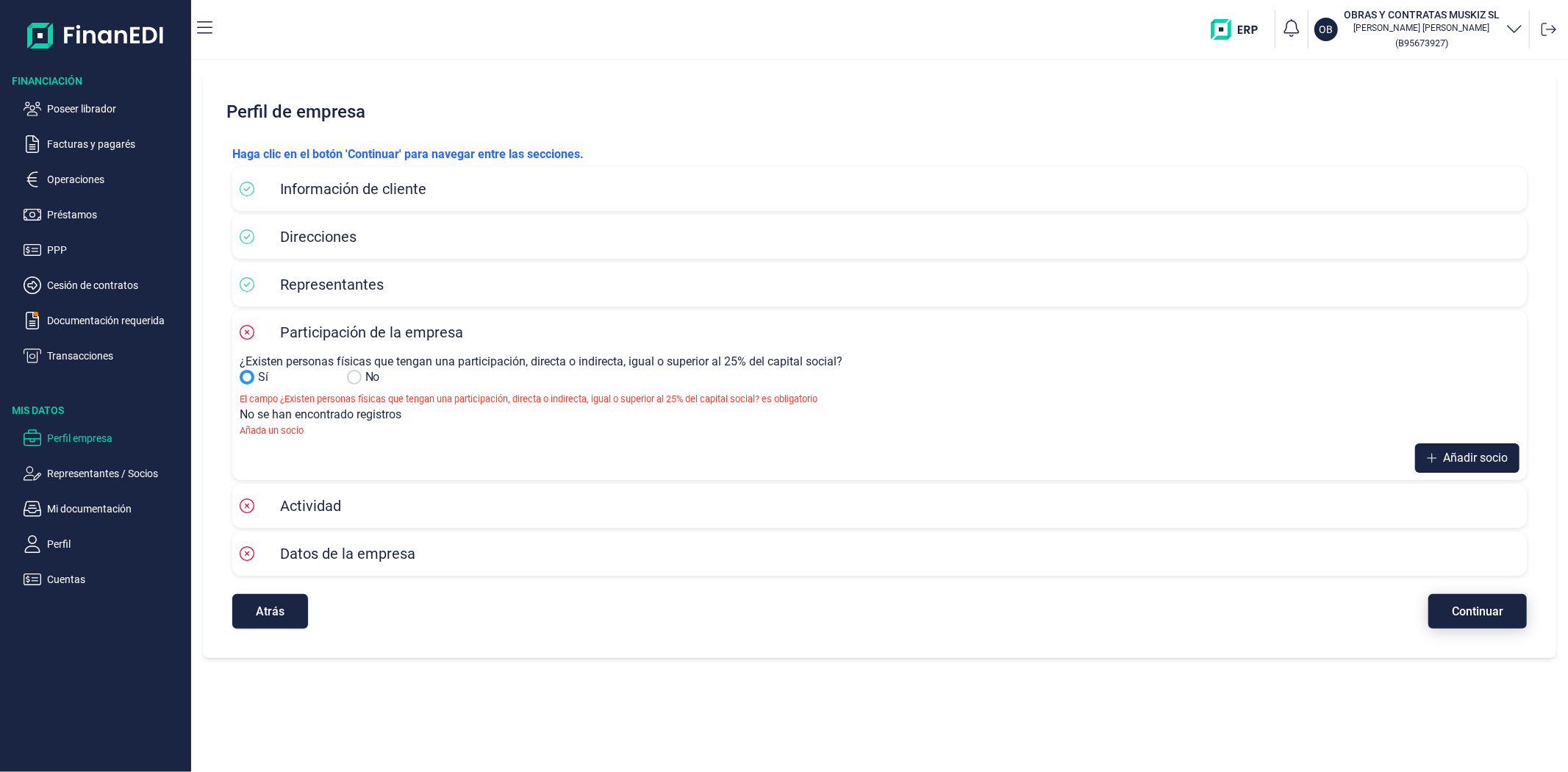
click at [1478, 612] on span "Continuar" at bounding box center [1477, 611] width 52 height 11
